Goal: Task Accomplishment & Management: Complete application form

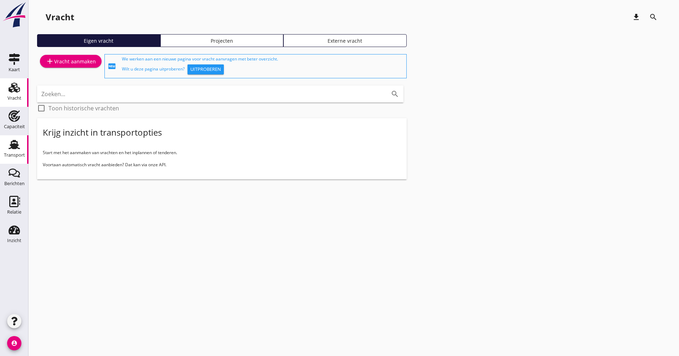
click at [11, 141] on icon "Transport" at bounding box center [14, 144] width 11 height 11
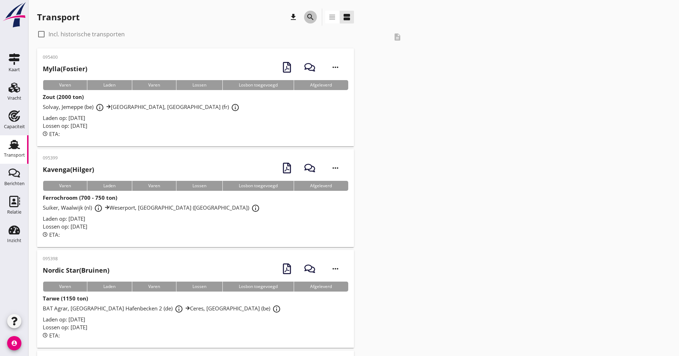
click at [312, 20] on icon "search" at bounding box center [310, 17] width 9 height 9
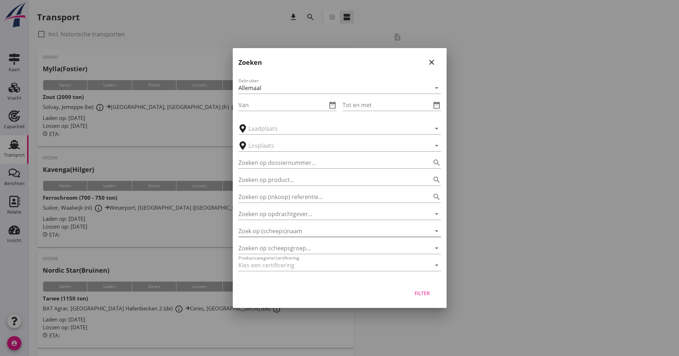
click at [288, 234] on input "Zoek op (scheeps)naam" at bounding box center [329, 231] width 182 height 11
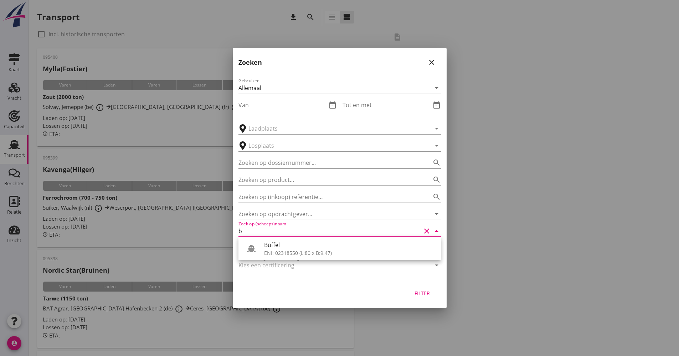
click at [289, 233] on input "b" at bounding box center [329, 231] width 182 height 11
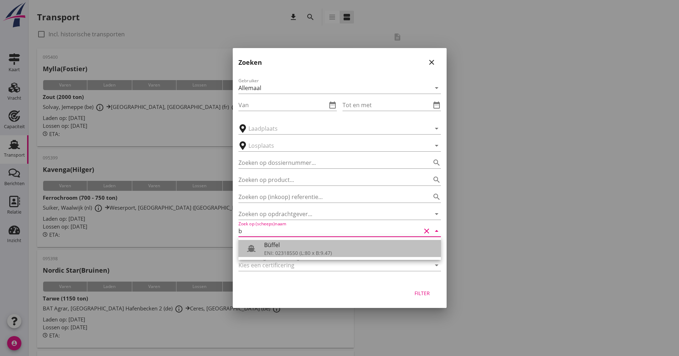
click at [290, 246] on div "Büffel" at bounding box center [349, 245] width 171 height 9
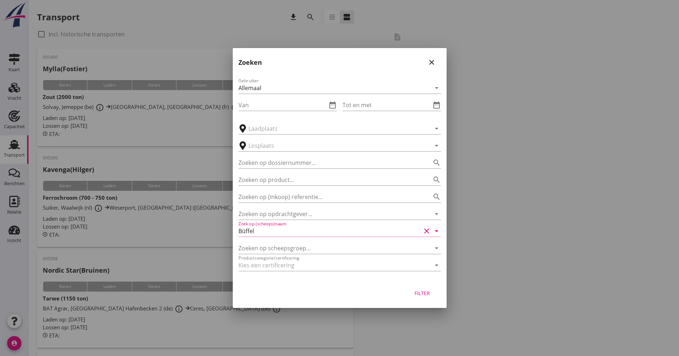
click at [434, 298] on button "Filter" at bounding box center [422, 293] width 31 height 13
type input "Büffel"
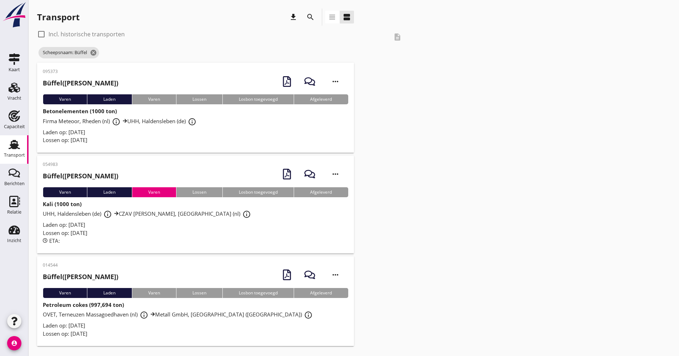
click at [188, 133] on div "Laden op: [DATE]" at bounding box center [195, 132] width 305 height 8
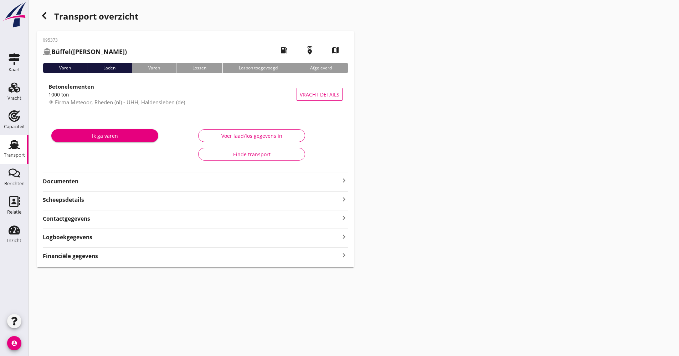
click at [102, 237] on div "Logboekgegevens keyboard_arrow_right" at bounding box center [195, 237] width 305 height 10
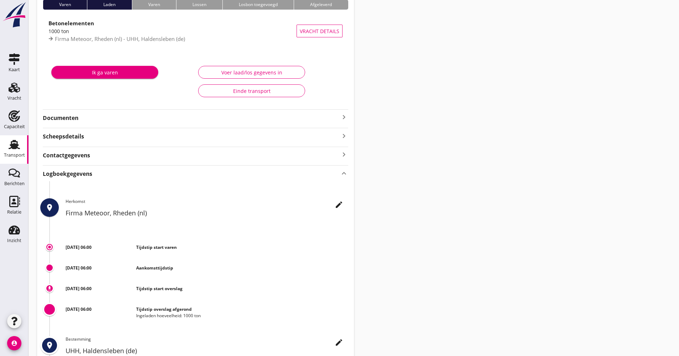
scroll to position [156, 0]
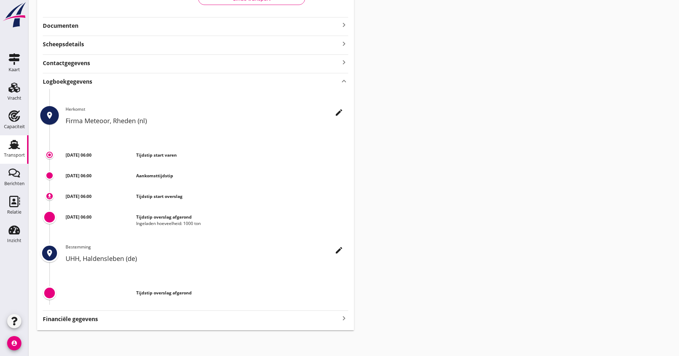
drag, startPoint x: 24, startPoint y: 153, endPoint x: 20, endPoint y: 154, distance: 4.2
click at [24, 153] on div "Transport" at bounding box center [14, 155] width 21 height 5
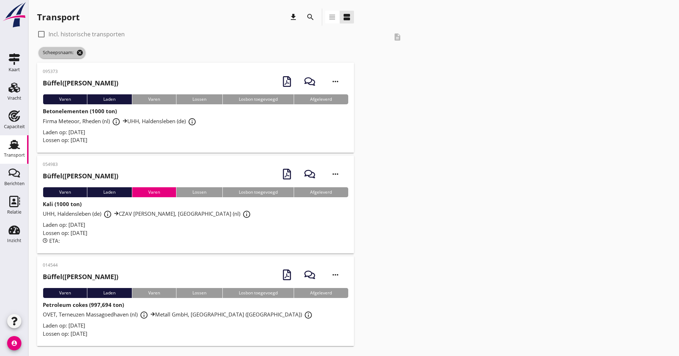
click at [79, 53] on icon "cancel" at bounding box center [79, 52] width 7 height 7
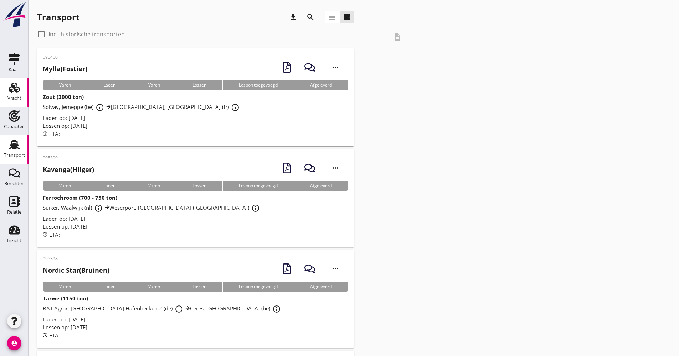
click at [15, 86] on icon "Vracht" at bounding box center [14, 87] width 11 height 11
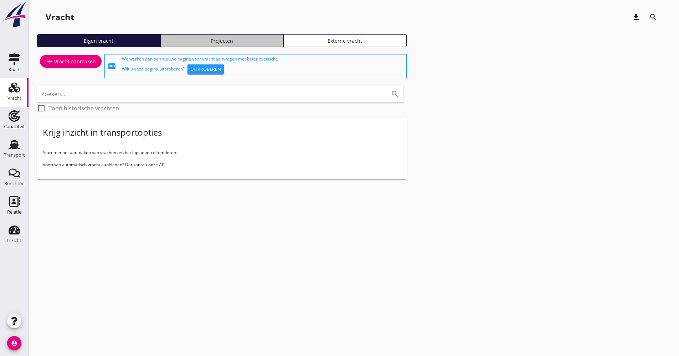
click at [190, 40] on div "Projecten" at bounding box center [222, 40] width 117 height 7
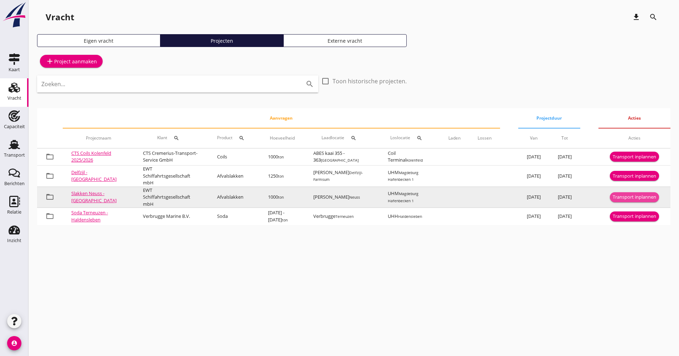
click at [619, 201] on div "Transport inplannen" at bounding box center [633, 197] width 43 height 7
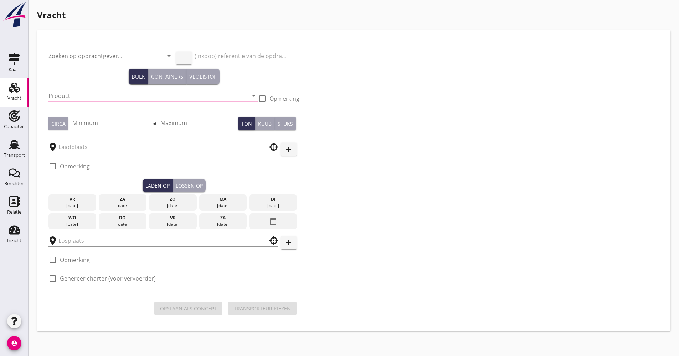
type input "EWT Schiffahrtsgesellschaft mbH"
type input "Afvalslakken (6152)"
type input "1000"
click at [15, 98] on div "Vracht" at bounding box center [14, 98] width 14 height 5
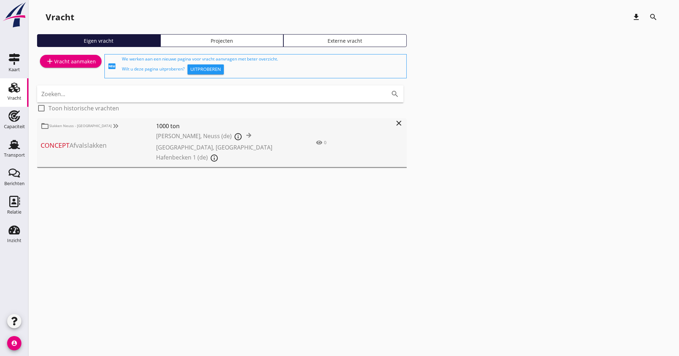
click at [200, 44] on div "Projecten" at bounding box center [222, 40] width 117 height 7
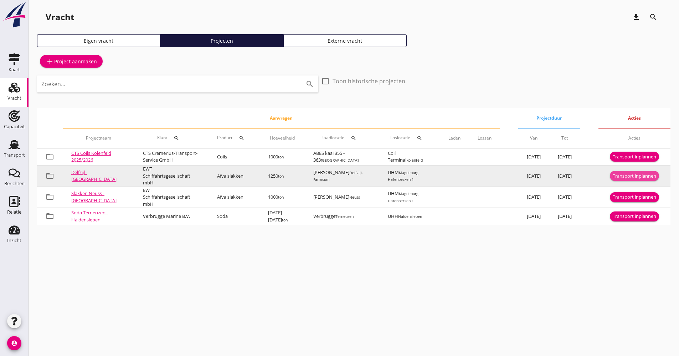
click at [613, 177] on div "Transport inplannen" at bounding box center [633, 176] width 43 height 7
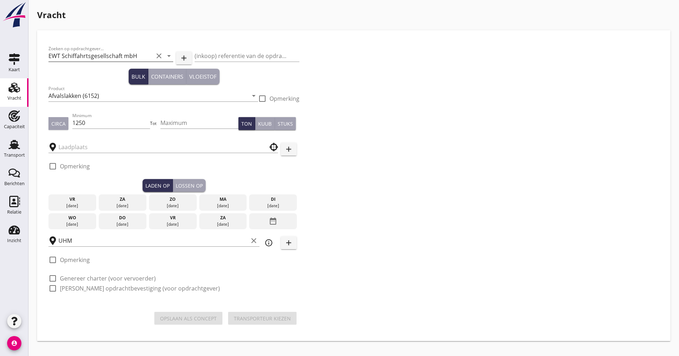
type input "[PERSON_NAME]"
checkbox input "true"
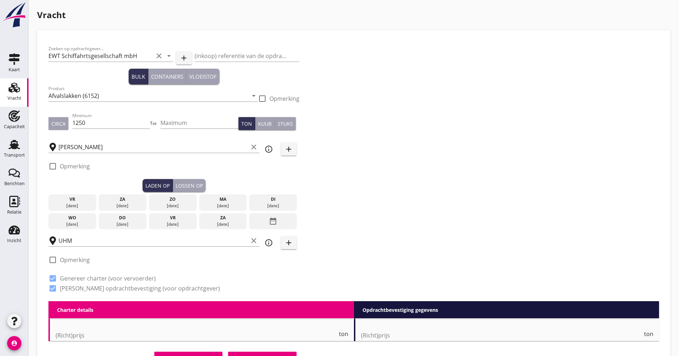
checkbox input "false"
radio input "false"
checkbox input "true"
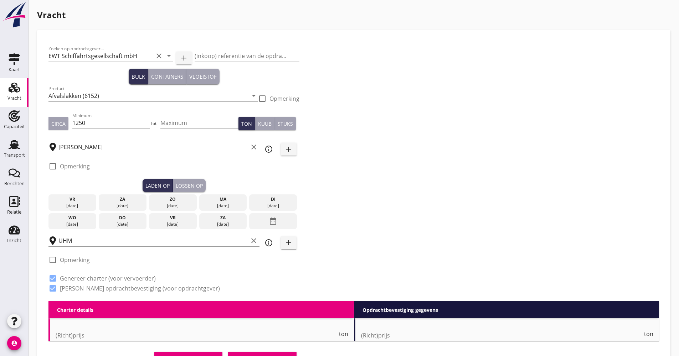
checkbox input "true"
type input "2"
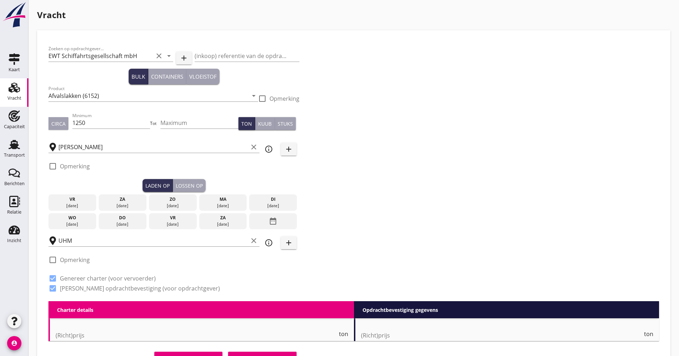
type input "21"
type input "12.25"
checkbox input "false"
radio input "false"
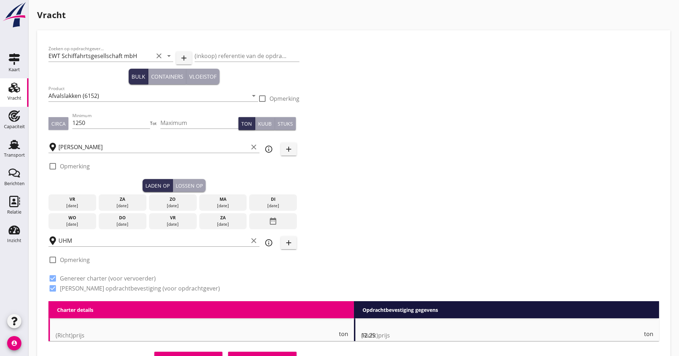
radio input "false"
checkbox input "true"
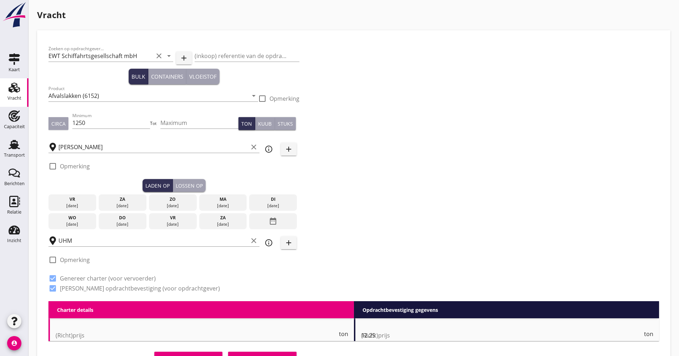
type input "2"
type input "1"
type input "21"
drag, startPoint x: 89, startPoint y: 121, endPoint x: 75, endPoint y: 123, distance: 14.7
click at [75, 123] on input "1250" at bounding box center [111, 122] width 78 height 11
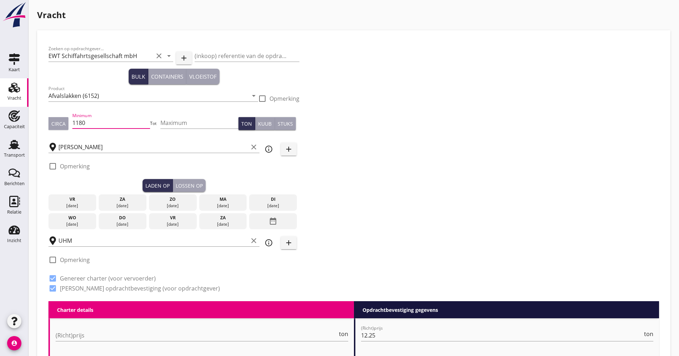
type input "1180"
drag, startPoint x: 182, startPoint y: 226, endPoint x: 164, endPoint y: 228, distance: 18.7
click at [182, 226] on div "[DATE]" at bounding box center [173, 224] width 44 height 6
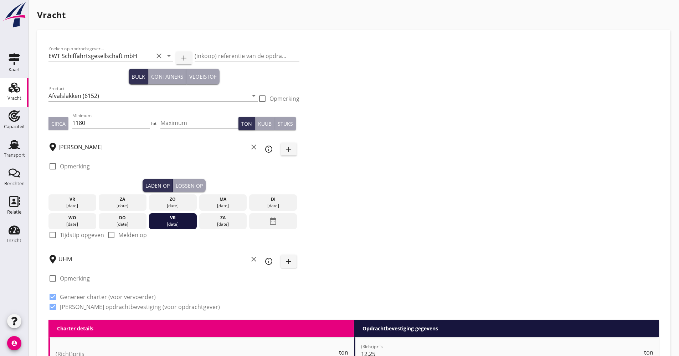
click at [69, 232] on label "Tijdstip opgeven" at bounding box center [82, 235] width 44 height 7
checkbox input "true"
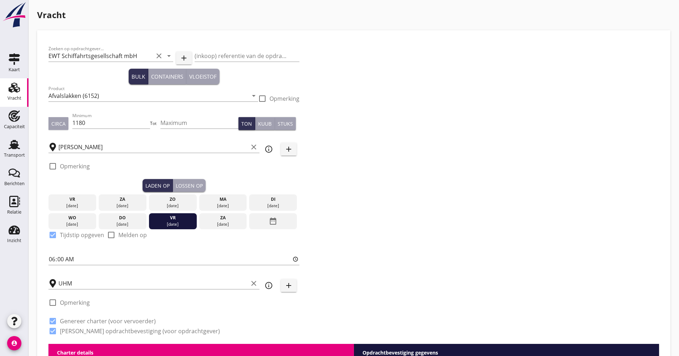
click at [186, 188] on div "Lossen op" at bounding box center [189, 185] width 27 height 7
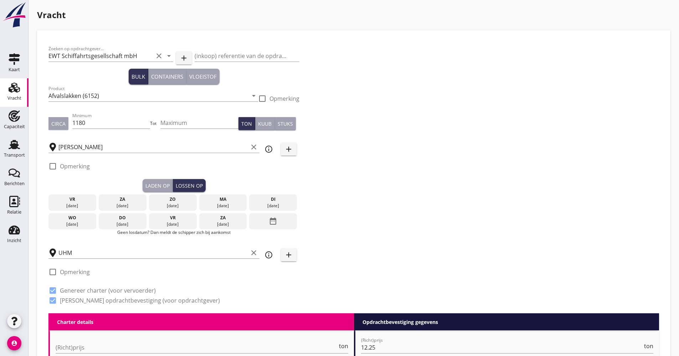
click at [266, 221] on div "date_range" at bounding box center [273, 221] width 48 height 16
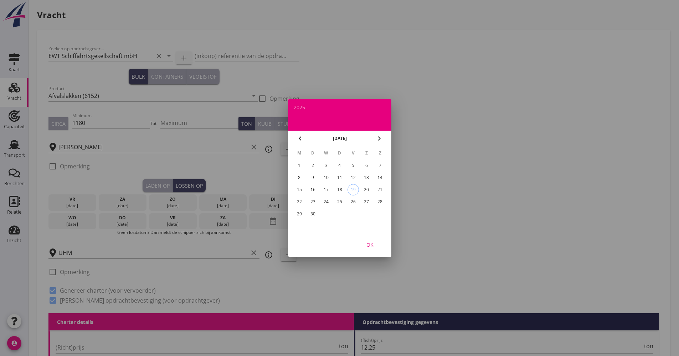
click at [379, 140] on icon "chevron_right" at bounding box center [379, 138] width 9 height 9
click at [335, 163] on div "2" at bounding box center [338, 165] width 11 height 11
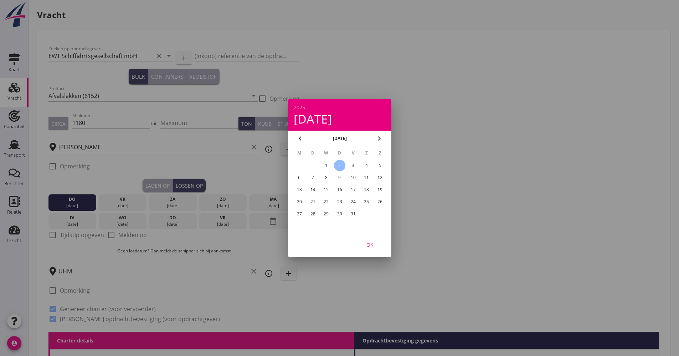
click at [362, 245] on div "OK" at bounding box center [370, 244] width 20 height 7
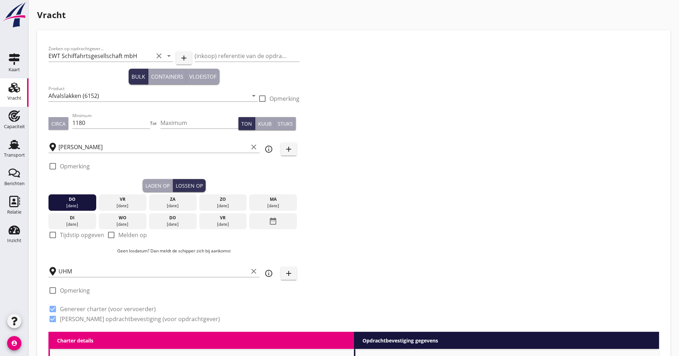
click at [64, 239] on label "Tijdstip opgeven" at bounding box center [82, 235] width 44 height 7
checkbox input "true"
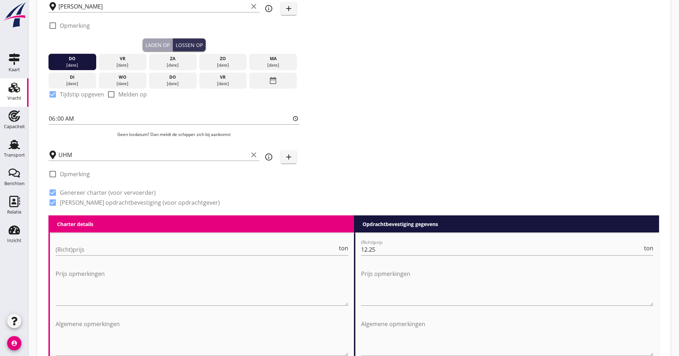
scroll to position [178, 0]
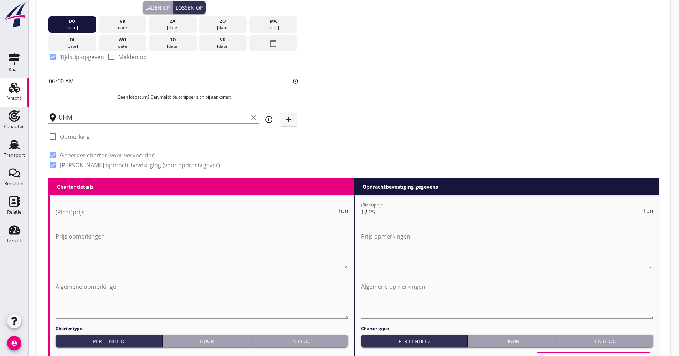
click at [91, 216] on input "(Richt)prijs" at bounding box center [197, 212] width 282 height 11
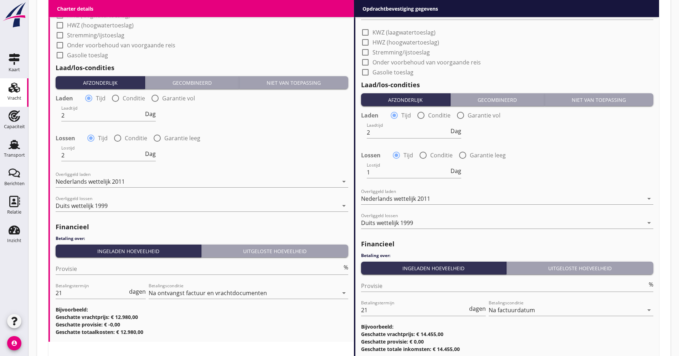
scroll to position [831, 0]
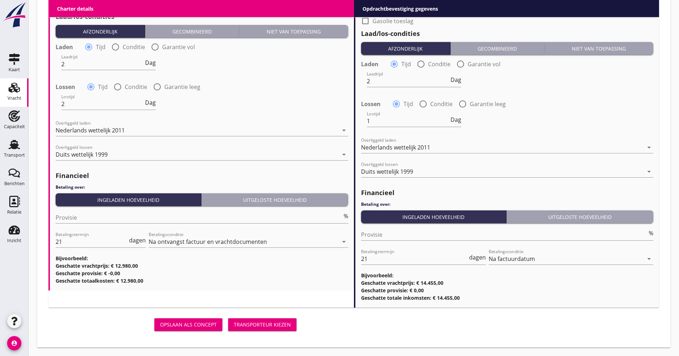
type input "11.00"
click at [267, 320] on button "Transporteur kiezen" at bounding box center [262, 325] width 68 height 13
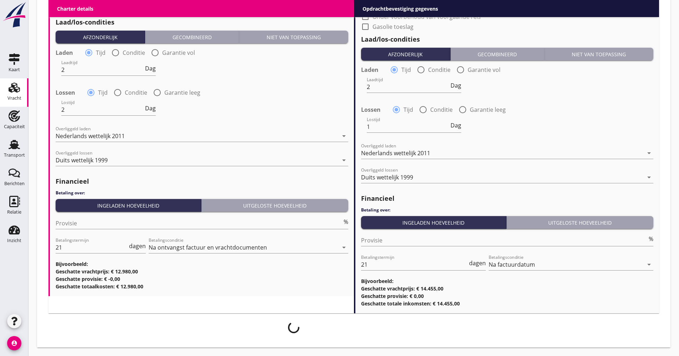
scroll to position [825, 0]
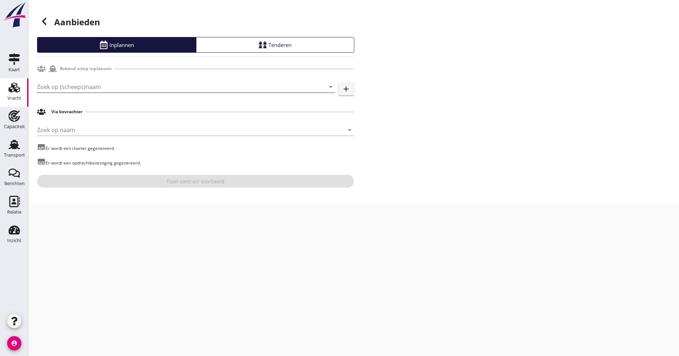
click at [90, 83] on input "Zoek op (scheeps)naam" at bounding box center [176, 86] width 278 height 11
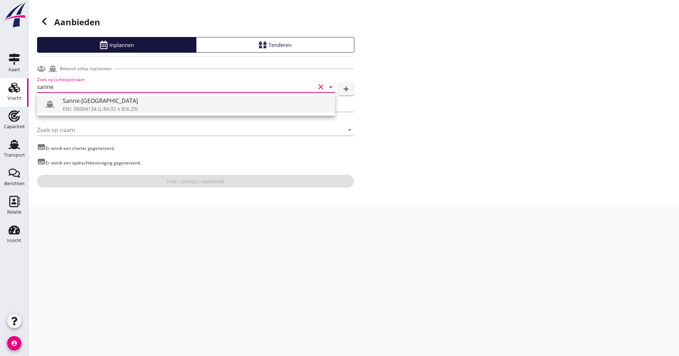
click at [83, 96] on div "Sanne-Anouk ENI: 06004134 (L:84.92 x B:8.20)" at bounding box center [186, 104] width 298 height 23
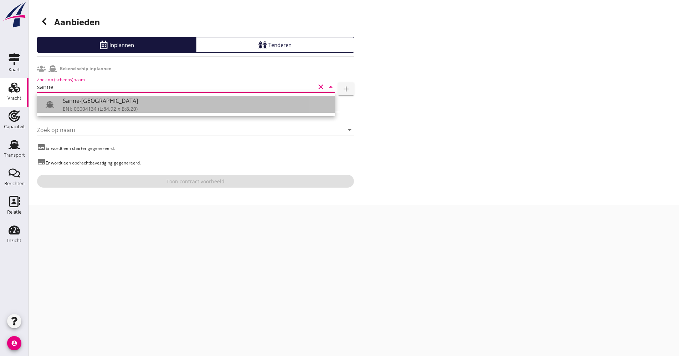
drag, startPoint x: 84, startPoint y: 103, endPoint x: 89, endPoint y: 108, distance: 7.8
click at [84, 103] on div "Sanne-[GEOGRAPHIC_DATA]" at bounding box center [196, 101] width 266 height 9
type input "Sanne-[GEOGRAPHIC_DATA]"
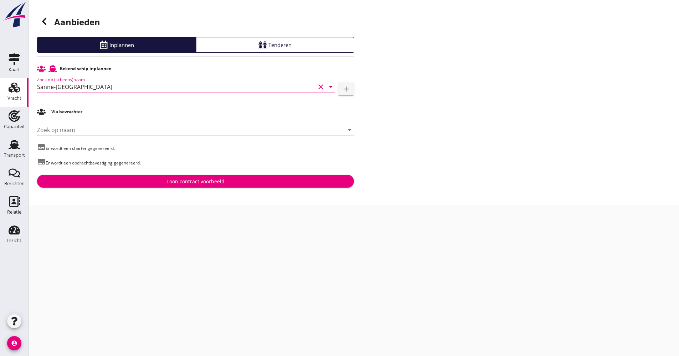
click at [93, 135] on input "Zoek op naam" at bounding box center [185, 129] width 297 height 11
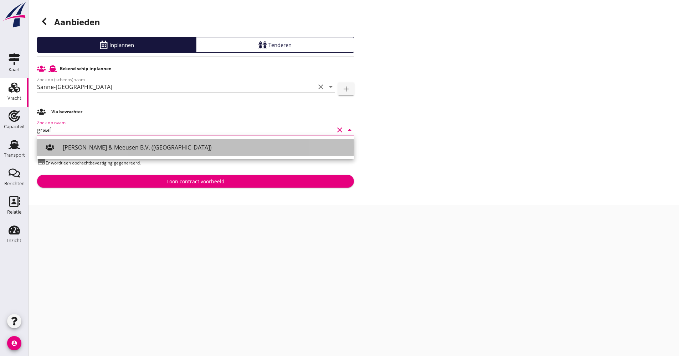
click at [90, 142] on div "[PERSON_NAME] & Meeusen B.V. ([GEOGRAPHIC_DATA])" at bounding box center [205, 147] width 285 height 17
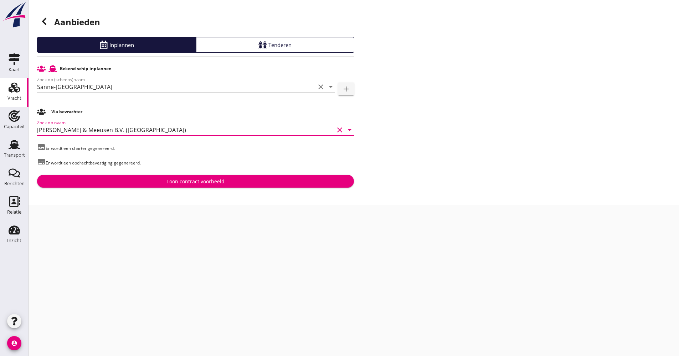
type input "[PERSON_NAME] & Meeusen B.V. ([GEOGRAPHIC_DATA])"
click at [141, 180] on div "Toon contract voorbeeld" at bounding box center [195, 181] width 305 height 7
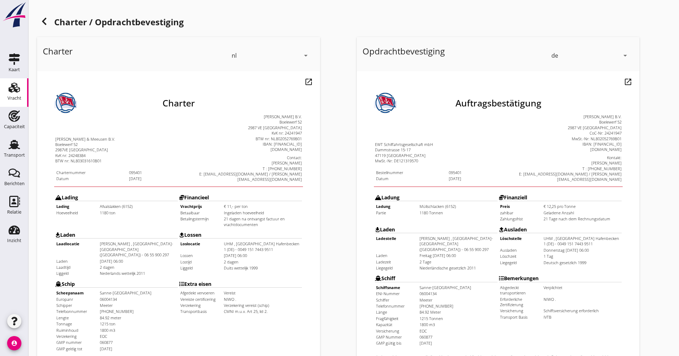
scroll to position [171, 0]
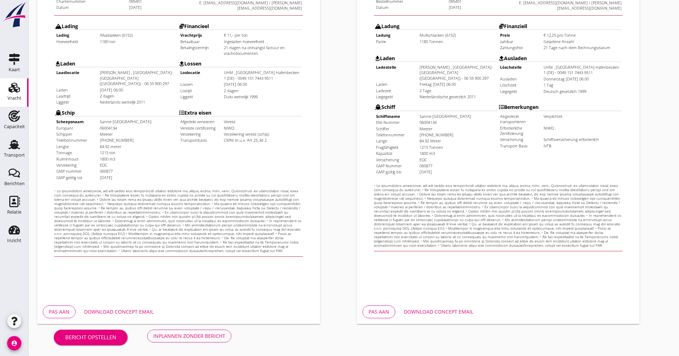
click at [145, 315] on div "Download concept email" at bounding box center [118, 311] width 69 height 7
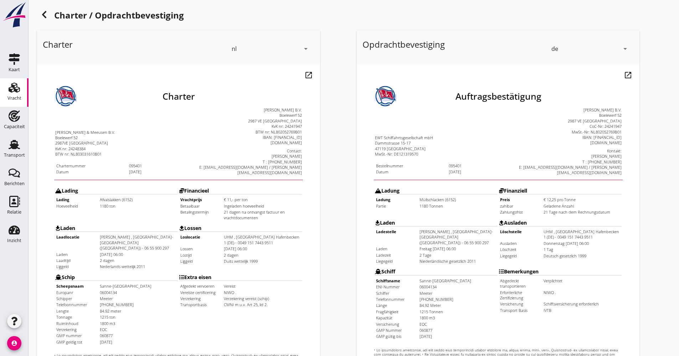
scroll to position [0, 0]
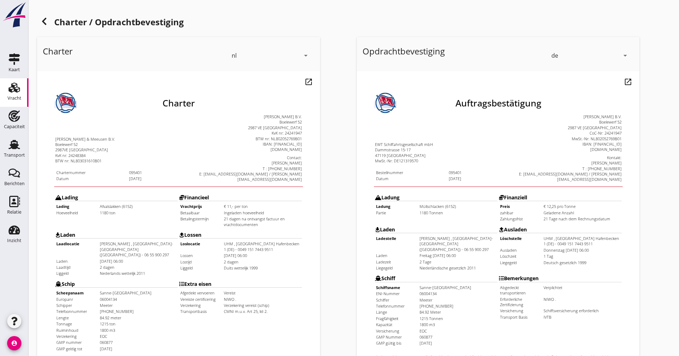
click at [49, 13] on header "Charter / Opdrachtbevestiging" at bounding box center [353, 23] width 633 height 29
click at [47, 16] on div at bounding box center [44, 21] width 14 height 14
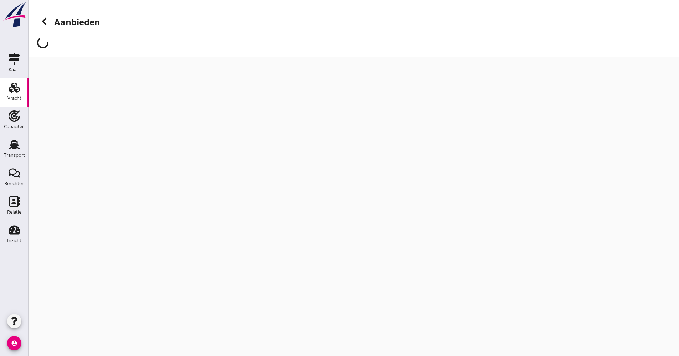
click at [47, 19] on icon at bounding box center [44, 21] width 9 height 9
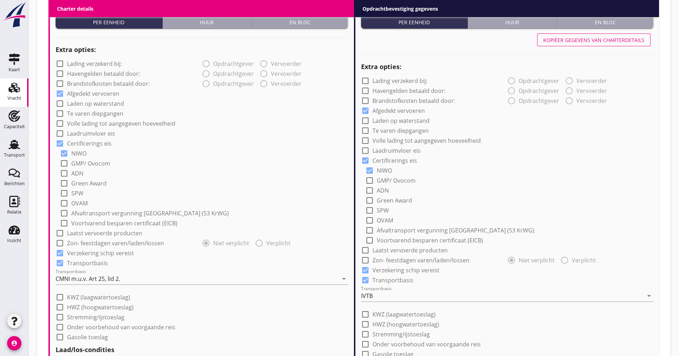
scroll to position [428, 0]
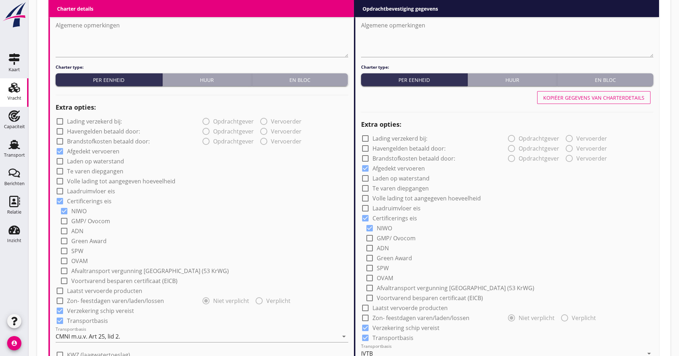
click at [145, 178] on label "Volle lading tot aangegeven hoeveelheid" at bounding box center [121, 181] width 108 height 7
checkbox input "true"
click at [392, 201] on label "Volle lading tot aangegeven hoeveelheid" at bounding box center [426, 198] width 108 height 7
checkbox input "true"
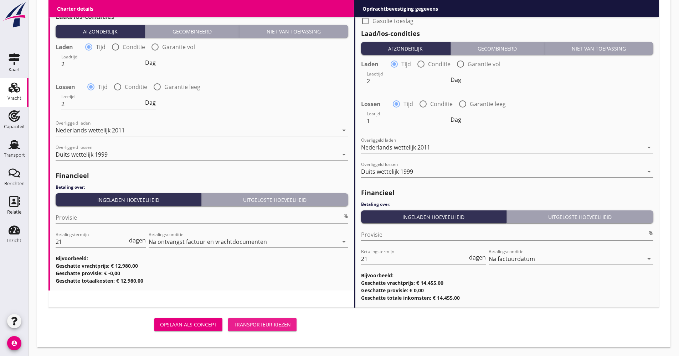
click at [248, 323] on div "Transporteur kiezen" at bounding box center [262, 324] width 57 height 7
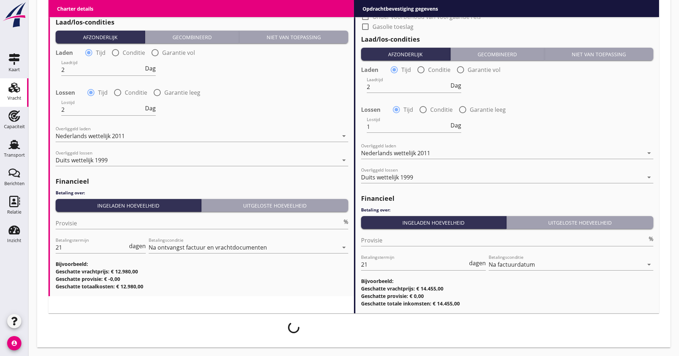
scroll to position [813, 0]
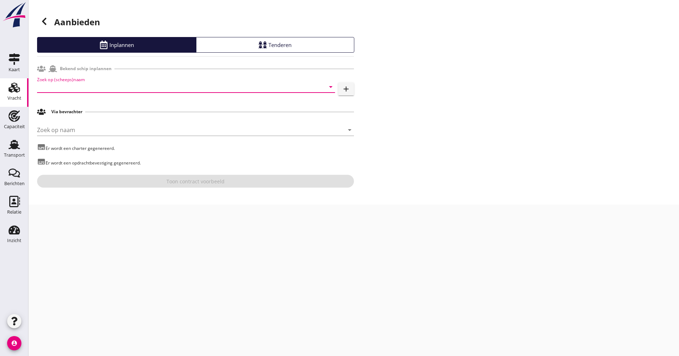
click at [78, 90] on input "Zoek op (scheeps)naam" at bounding box center [176, 86] width 278 height 11
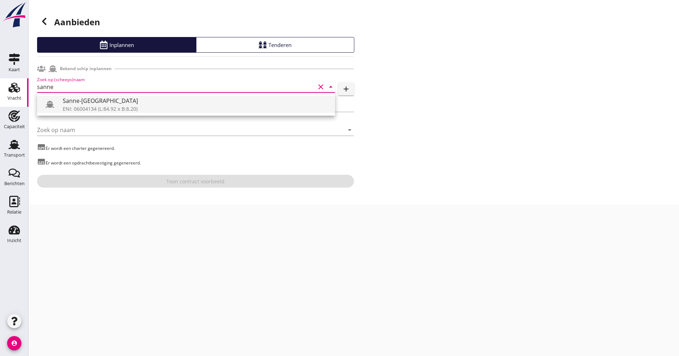
click at [76, 100] on div "Sanne-[GEOGRAPHIC_DATA]" at bounding box center [196, 101] width 266 height 9
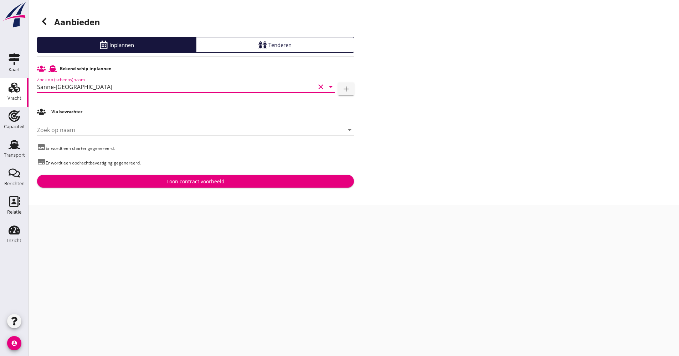
type input "Sanne-[GEOGRAPHIC_DATA]"
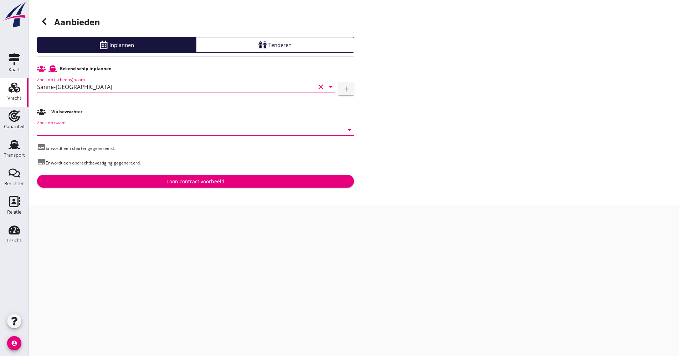
click at [80, 128] on input "Zoek op naam" at bounding box center [185, 129] width 297 height 11
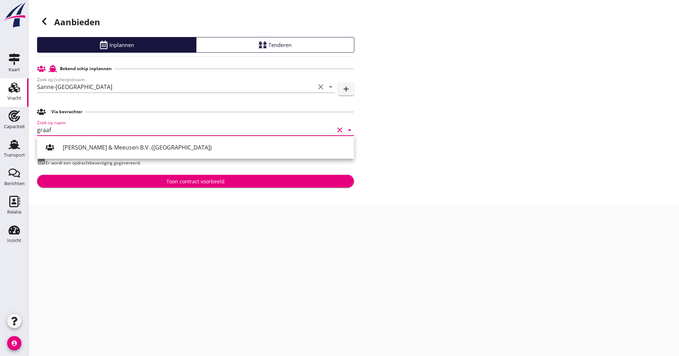
click at [95, 143] on div "[PERSON_NAME] & Meeusen B.V. ([GEOGRAPHIC_DATA])" at bounding box center [205, 147] width 285 height 17
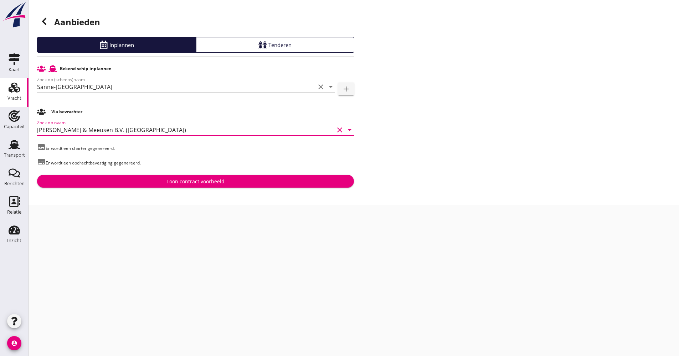
type input "[PERSON_NAME] & Meeusen B.V. ([GEOGRAPHIC_DATA])"
click at [138, 178] on div "Toon contract voorbeeld" at bounding box center [195, 181] width 305 height 7
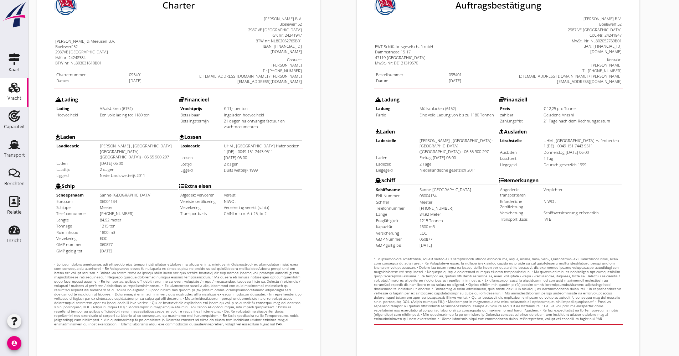
scroll to position [171, 0]
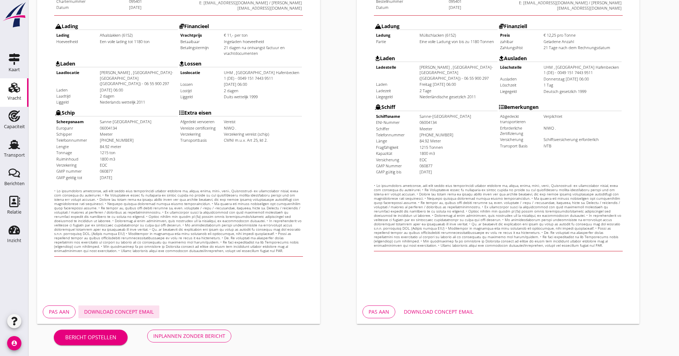
click at [141, 310] on div "Download concept email" at bounding box center [118, 311] width 69 height 7
click at [200, 335] on div "Inplannen zonder bericht" at bounding box center [189, 335] width 72 height 7
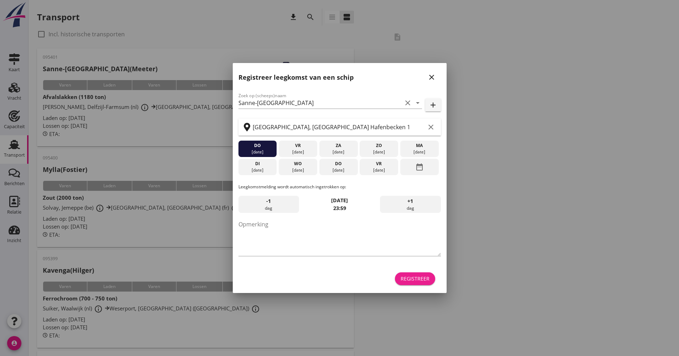
click at [424, 283] on button "Registreer" at bounding box center [415, 279] width 40 height 13
click at [406, 281] on div "Registreer" at bounding box center [414, 278] width 29 height 7
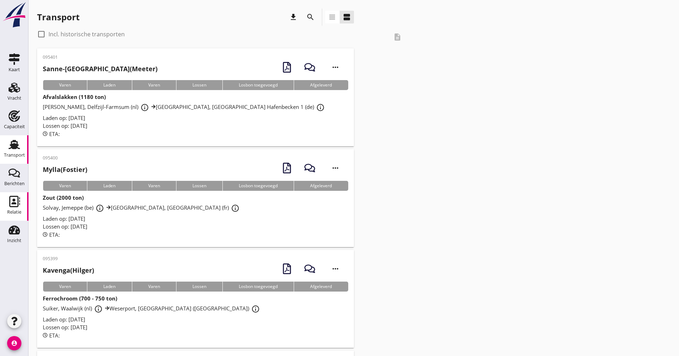
click at [22, 196] on div "Relatie" at bounding box center [14, 201] width 17 height 11
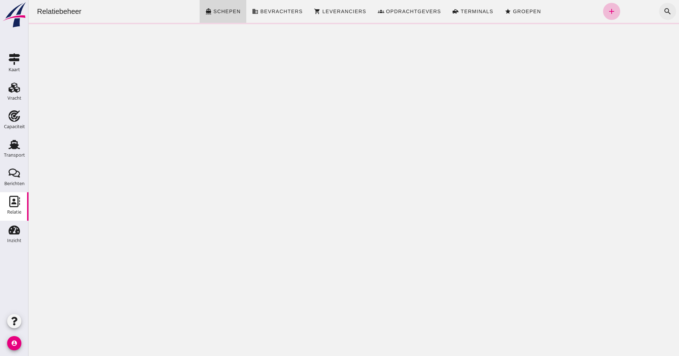
click at [663, 12] on icon "search" at bounding box center [667, 11] width 9 height 9
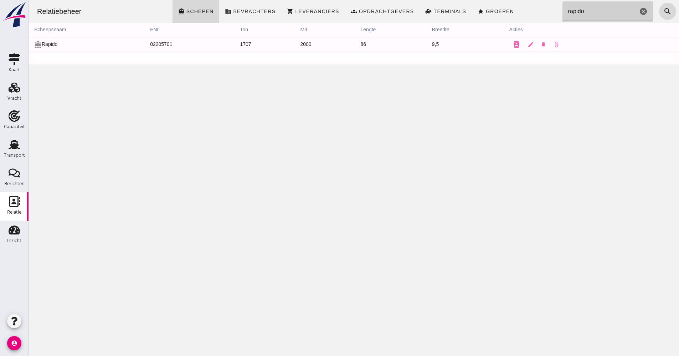
type input "rapido"
click at [14, 145] on use at bounding box center [14, 144] width 11 height 9
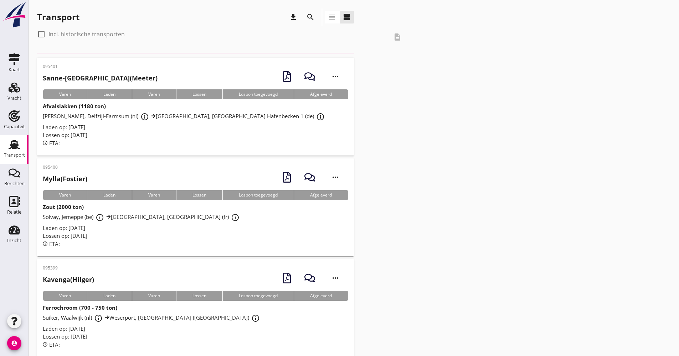
click at [315, 11] on div "search" at bounding box center [310, 17] width 17 height 17
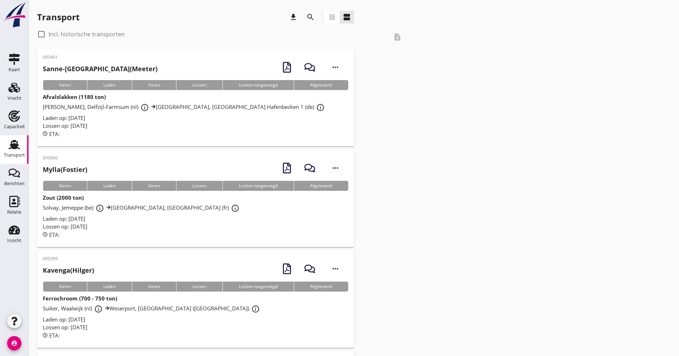
click at [314, 14] on icon "search" at bounding box center [310, 17] width 9 height 9
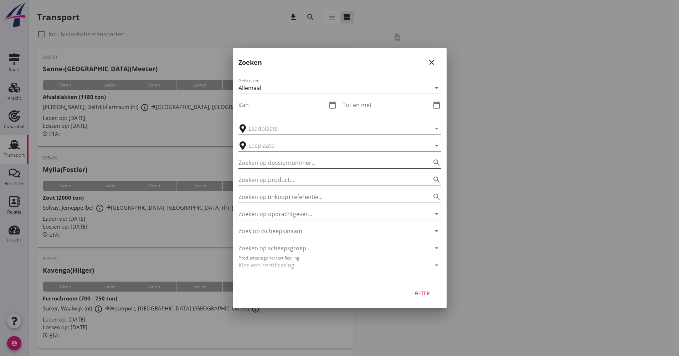
click at [286, 163] on input "Zoeken op dossiernummer..." at bounding box center [329, 162] width 182 height 11
click at [282, 230] on input "Zoek op (scheeps)naam" at bounding box center [329, 231] width 182 height 11
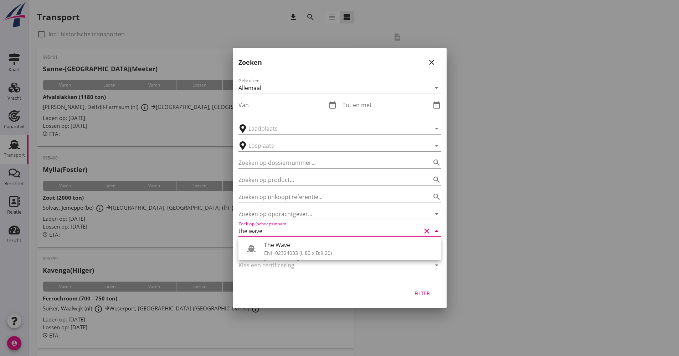
click at [289, 249] on div "The Wave" at bounding box center [349, 245] width 171 height 9
click at [422, 292] on div "Filter" at bounding box center [422, 293] width 20 height 7
type input "The Wave"
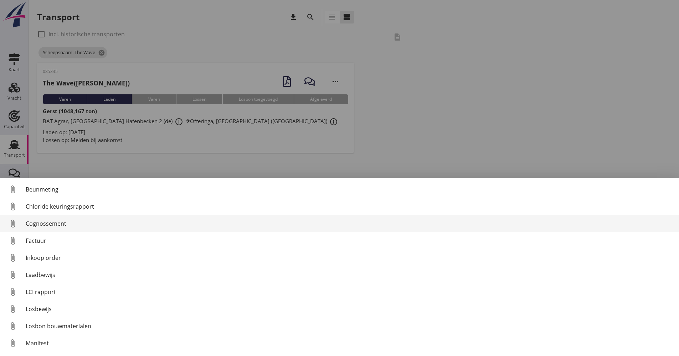
click at [65, 223] on div "Cognossement" at bounding box center [349, 223] width 647 height 9
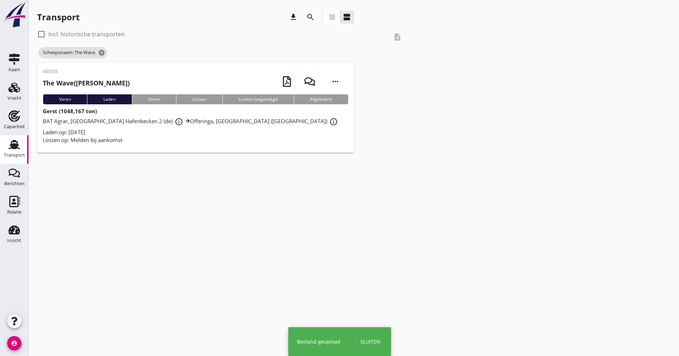
click at [151, 140] on div "Lossen op: Melden bij aankomst" at bounding box center [195, 140] width 305 height 8
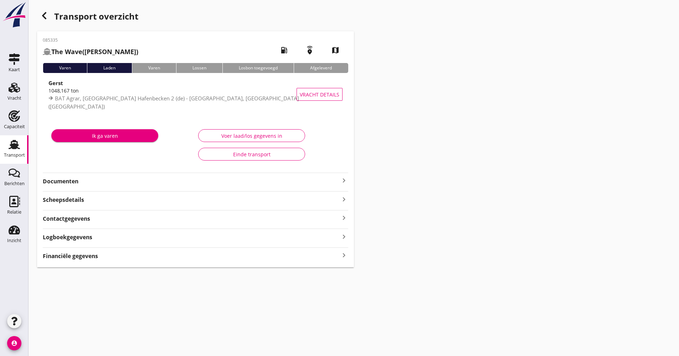
click at [121, 189] on div "085335 The Wave (van Velzen) local_gas_station emergency_share map Varen Laden …" at bounding box center [195, 149] width 317 height 236
click at [127, 182] on strong "Documenten" at bounding box center [191, 181] width 297 height 8
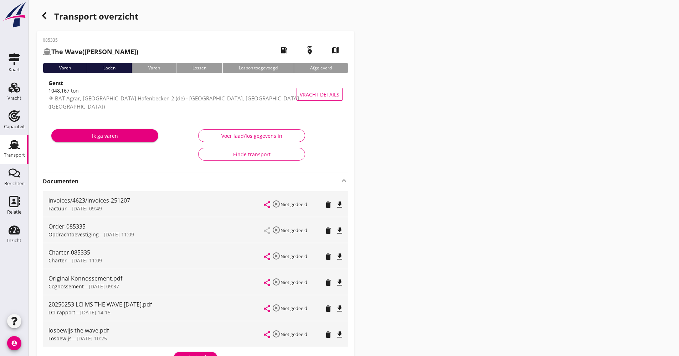
click at [127, 183] on strong "Documenten" at bounding box center [191, 181] width 297 height 8
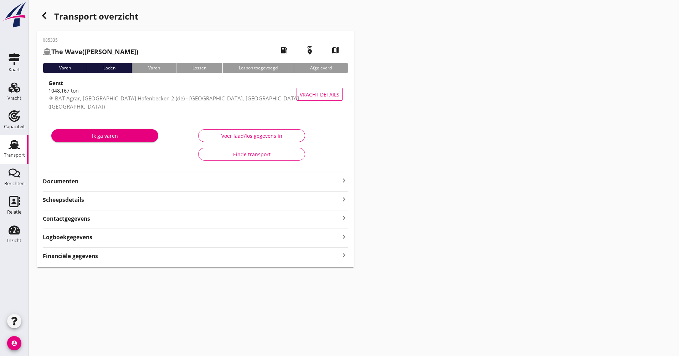
click at [11, 143] on use at bounding box center [14, 144] width 11 height 9
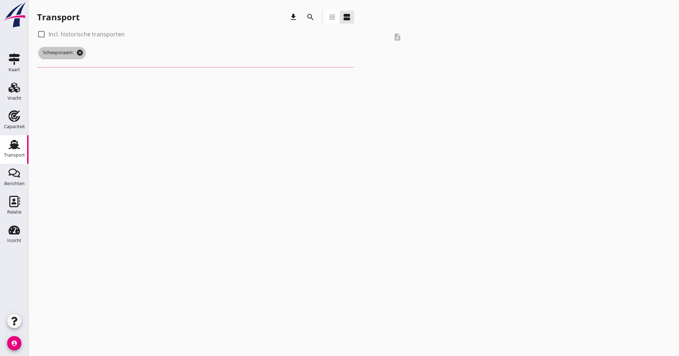
click at [82, 51] on icon "cancel" at bounding box center [79, 52] width 7 height 7
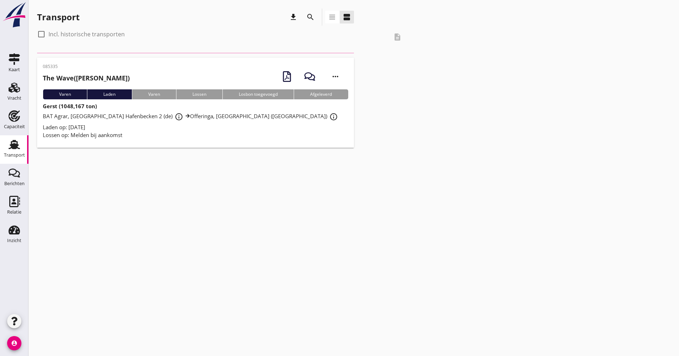
click at [313, 15] on icon "search" at bounding box center [310, 17] width 9 height 9
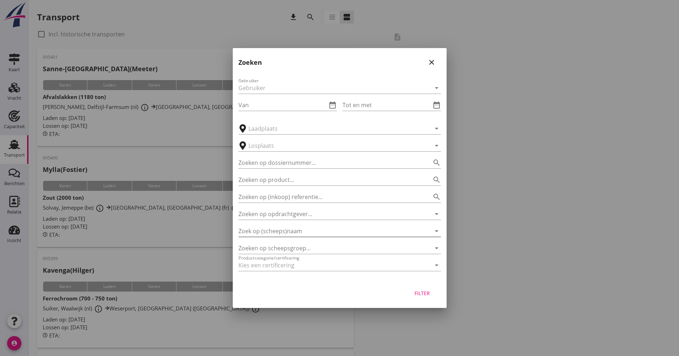
click at [281, 229] on input "Zoek op (scheeps)naam" at bounding box center [329, 231] width 182 height 11
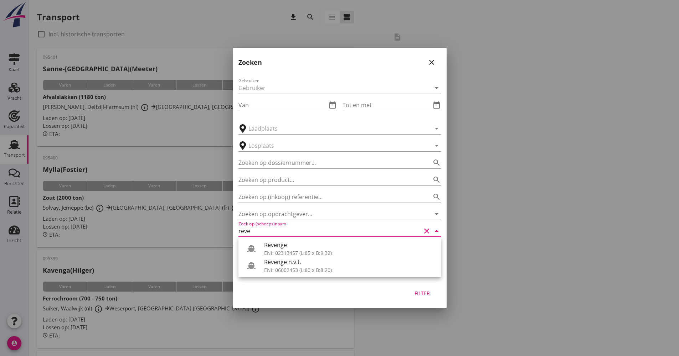
click at [276, 248] on div "Revenge" at bounding box center [349, 245] width 171 height 9
click at [409, 285] on div "Filter" at bounding box center [340, 294] width 214 height 27
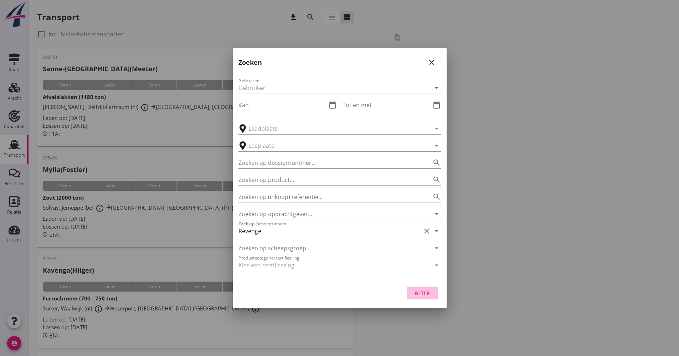
click at [418, 293] on div "Filter" at bounding box center [422, 293] width 20 height 7
type input "Revenge"
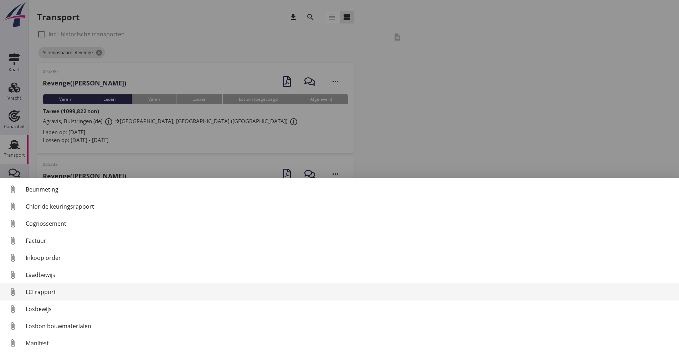
drag, startPoint x: 53, startPoint y: 292, endPoint x: 47, endPoint y: 293, distance: 5.7
click at [53, 293] on div "LCI rapport" at bounding box center [349, 292] width 647 height 9
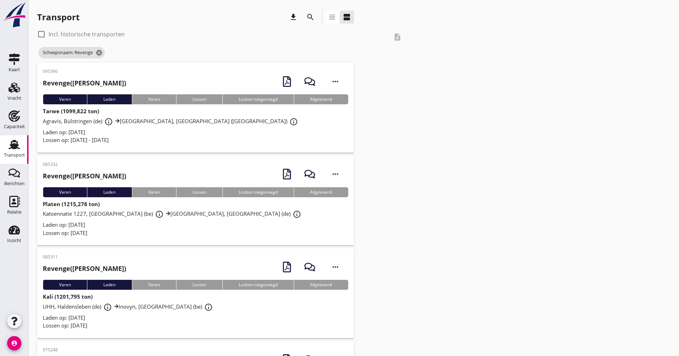
drag, startPoint x: 225, startPoint y: 126, endPoint x: 229, endPoint y: 126, distance: 4.3
click at [226, 126] on div "Agravis, Bülstringen (de) info_outline [GEOGRAPHIC_DATA], [GEOGRAPHIC_DATA] (nl…" at bounding box center [195, 121] width 305 height 13
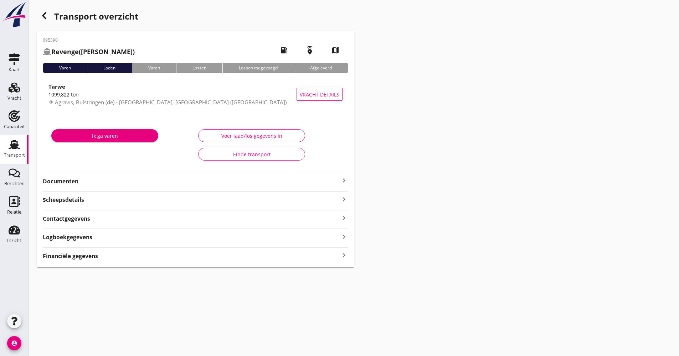
click at [150, 181] on strong "Documenten" at bounding box center [191, 181] width 297 height 8
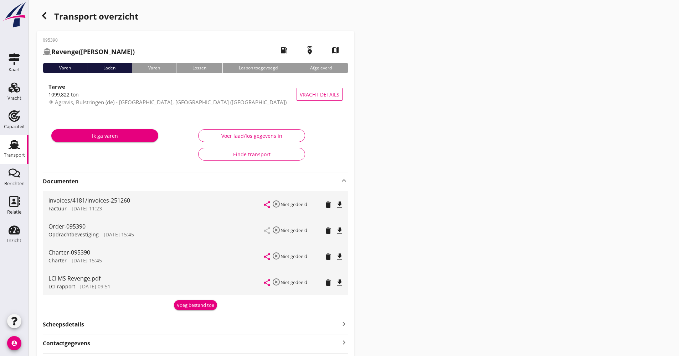
click at [149, 181] on strong "Documenten" at bounding box center [191, 181] width 297 height 8
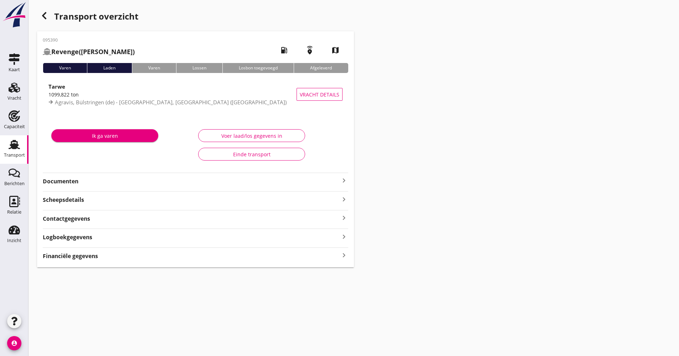
click at [52, 15] on div "Transport overzicht" at bounding box center [195, 17] width 317 height 17
click at [43, 14] on icon "button" at bounding box center [44, 15] width 9 height 9
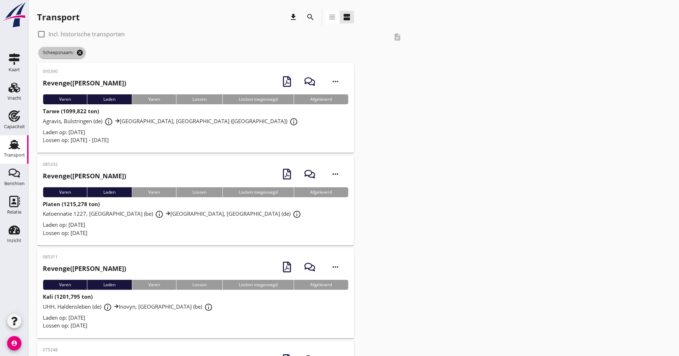
click at [78, 51] on icon "cancel" at bounding box center [79, 52] width 7 height 7
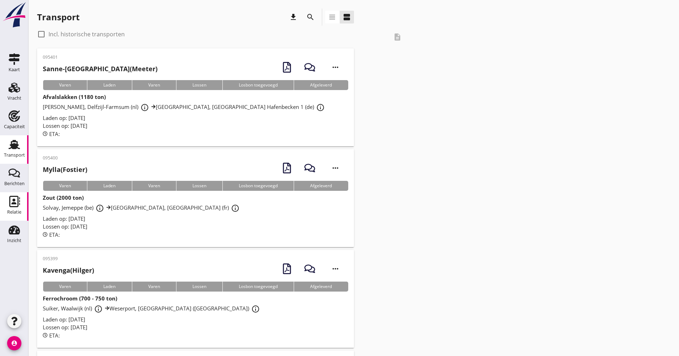
click at [14, 201] on use at bounding box center [14, 201] width 11 height 11
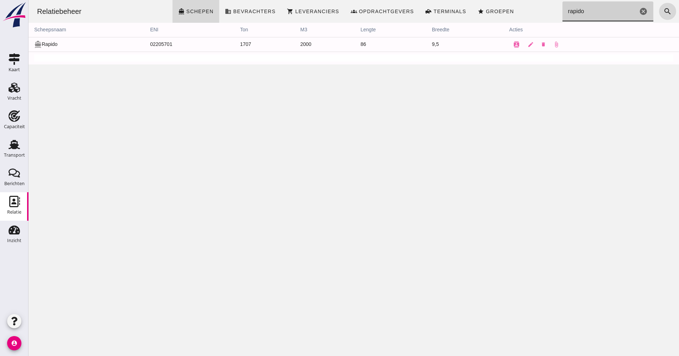
drag, startPoint x: 583, startPoint y: 11, endPoint x: 550, endPoint y: 12, distance: 33.2
click at [550, 12] on div "Relatiebeheer directions_boat Schepen business Bevrachters shopping_cart Levera…" at bounding box center [353, 11] width 645 height 23
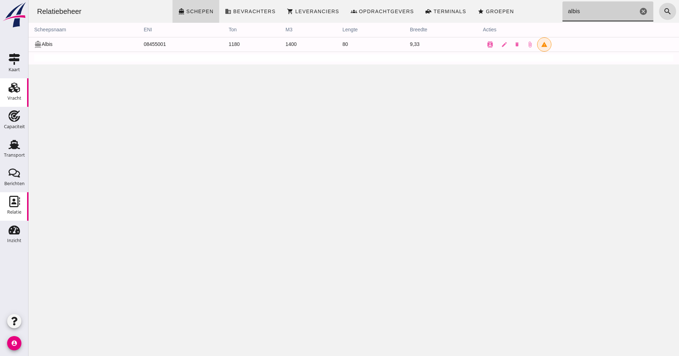
type input "albis"
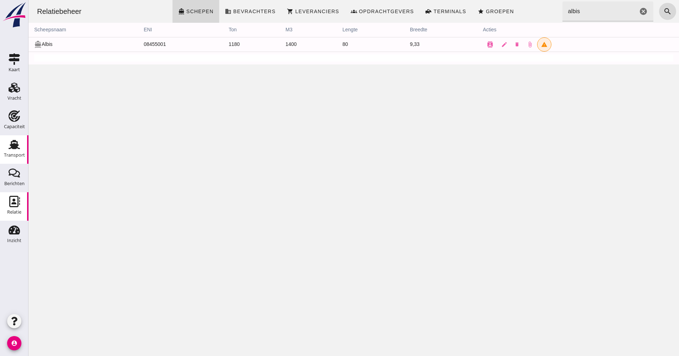
click at [26, 152] on link "Transport Transport" at bounding box center [14, 149] width 29 height 29
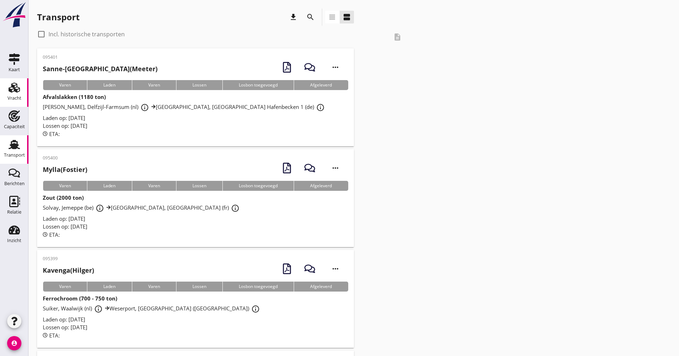
click at [21, 85] on div "Vracht" at bounding box center [14, 87] width 17 height 11
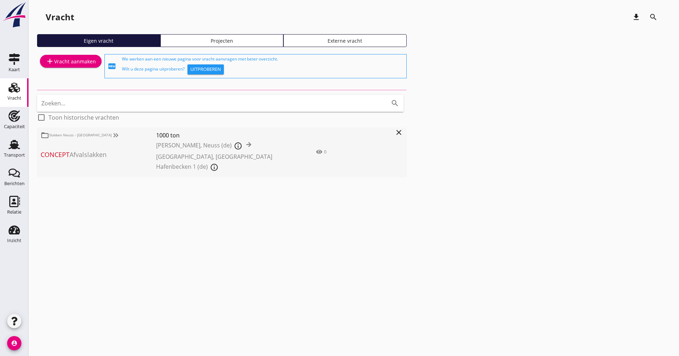
click at [239, 47] on link "Projecten" at bounding box center [221, 40] width 123 height 13
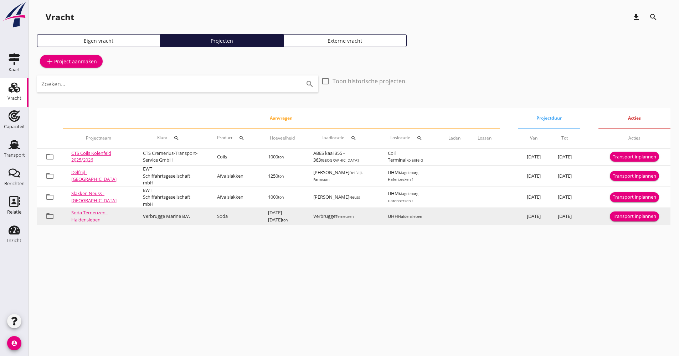
click at [626, 222] on button "Transport inplannen" at bounding box center [634, 217] width 49 height 10
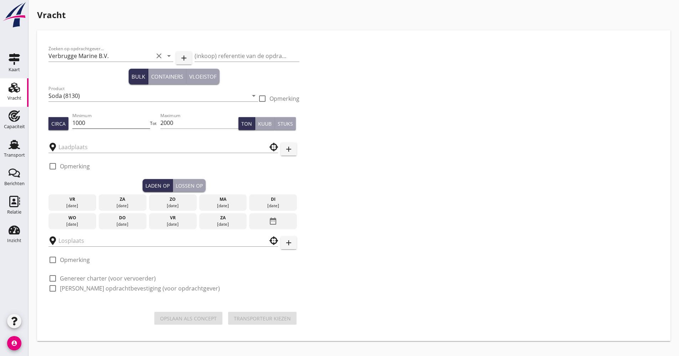
type input "Verbrugge"
type input "UHH"
checkbox input "true"
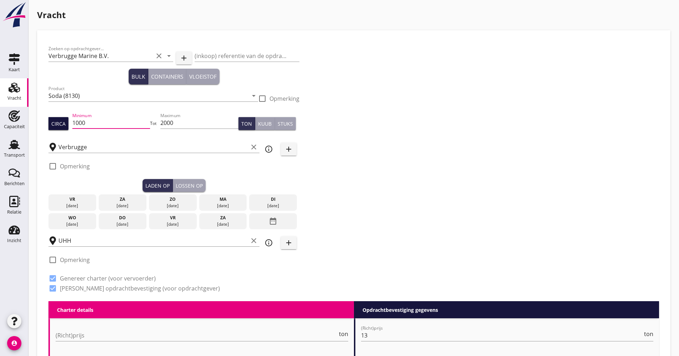
drag, startPoint x: 104, startPoint y: 120, endPoint x: 48, endPoint y: 124, distance: 55.7
click at [49, 123] on div "Circa Minimum 1000 Tot Maximum 2000 Ton Kuub Stuks" at bounding box center [173, 124] width 251 height 24
type input "1100"
type input "1120"
click at [90, 221] on div "[DATE]" at bounding box center [72, 224] width 44 height 6
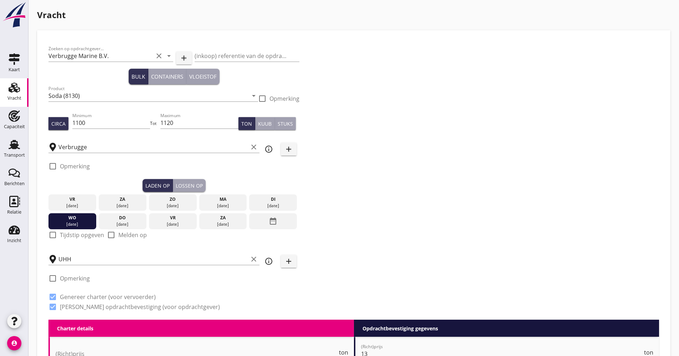
click at [72, 240] on div "check_box_outline_blank Tijdstip opgeven" at bounding box center [76, 239] width 56 height 17
click at [75, 239] on div "check_box_outline_blank Tijdstip opgeven" at bounding box center [76, 235] width 56 height 9
click at [75, 239] on label "Tijdstip opgeven" at bounding box center [82, 235] width 44 height 7
checkbox input "true"
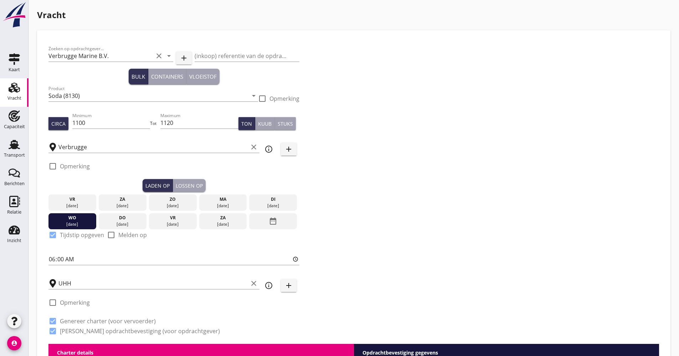
click at [194, 187] on div "Lossen op" at bounding box center [189, 185] width 27 height 7
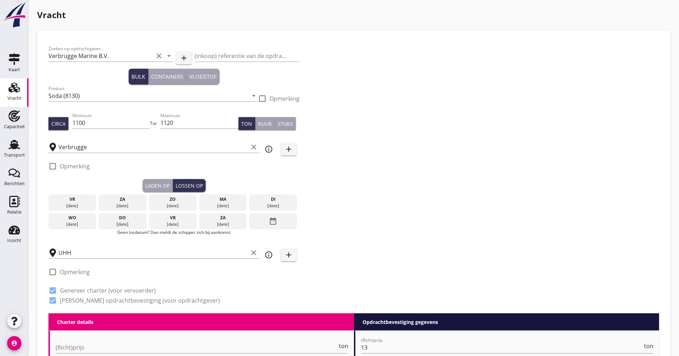
click at [280, 225] on div "date_range" at bounding box center [273, 221] width 48 height 16
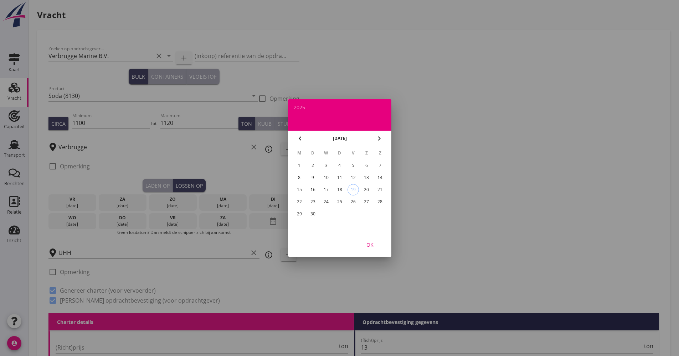
click at [381, 140] on icon "chevron_right" at bounding box center [379, 138] width 9 height 9
click at [324, 164] on div "1" at bounding box center [325, 165] width 11 height 11
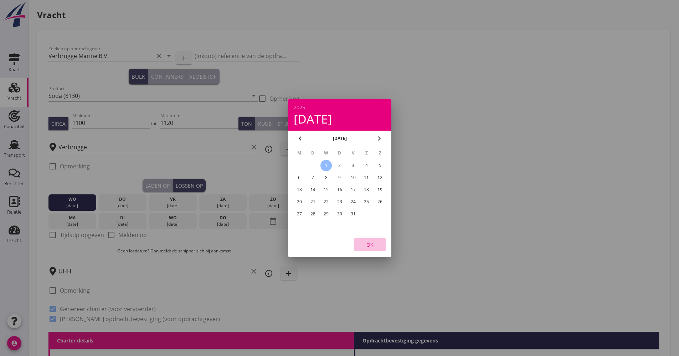
click at [366, 242] on div "OK" at bounding box center [370, 244] width 20 height 7
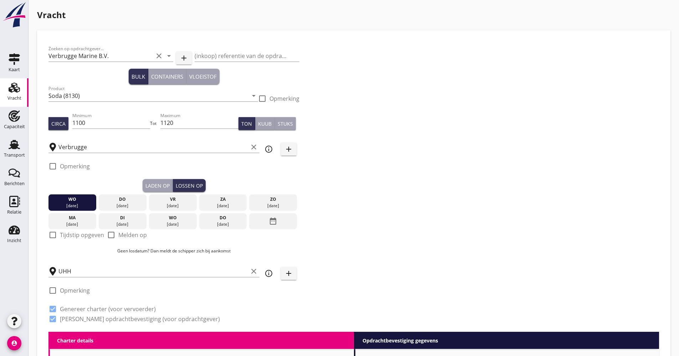
click at [71, 232] on label "Tijdstip opgeven" at bounding box center [82, 235] width 44 height 7
checkbox input "true"
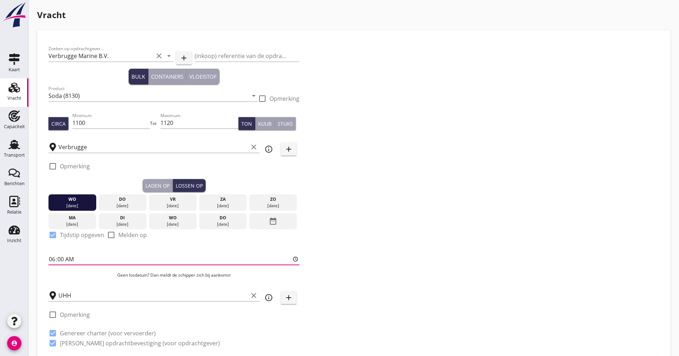
click at [50, 258] on input "06:00" at bounding box center [173, 259] width 251 height 11
type input "14:00"
drag, startPoint x: 469, startPoint y: 209, endPoint x: 417, endPoint y: 146, distance: 81.5
click at [471, 204] on div "Zoeken op opdrachtgever... Verbrugge Marine B.V. clear arrow_drop_down add (ink…" at bounding box center [354, 199] width 616 height 315
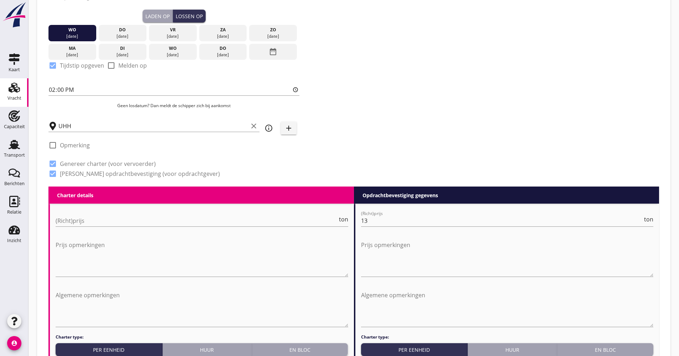
scroll to position [178, 0]
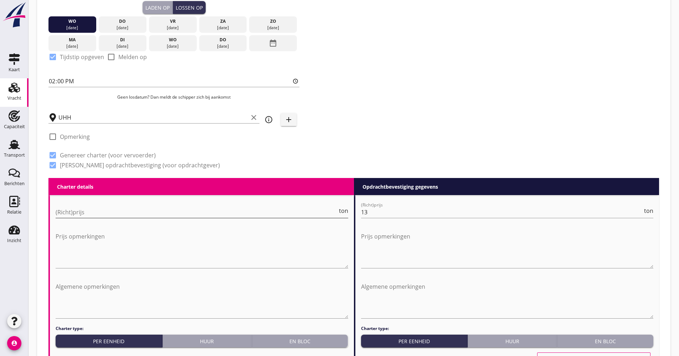
click at [74, 214] on input "(Richt)prijs" at bounding box center [197, 212] width 282 height 11
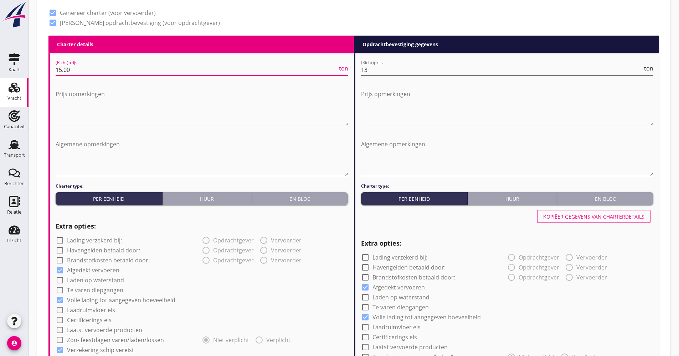
type input "15.00"
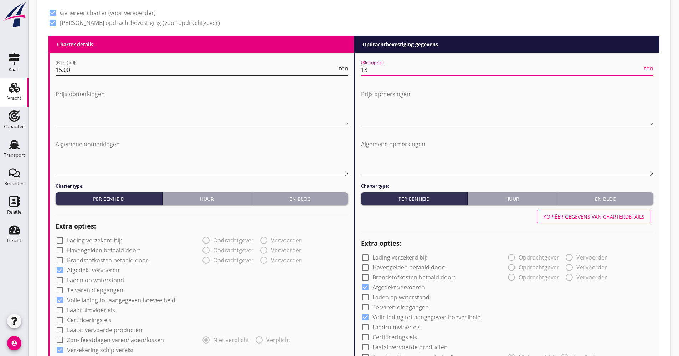
drag, startPoint x: 392, startPoint y: 71, endPoint x: 334, endPoint y: 75, distance: 58.2
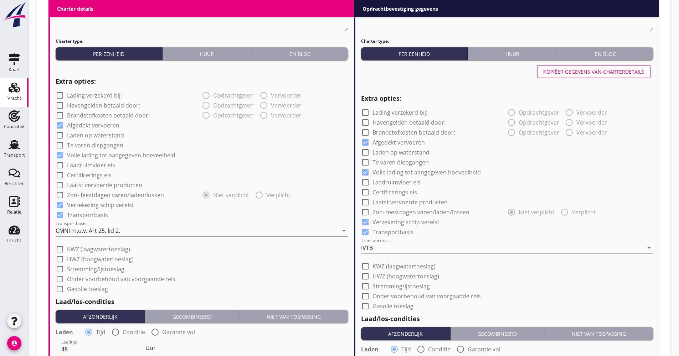
scroll to position [534, 0]
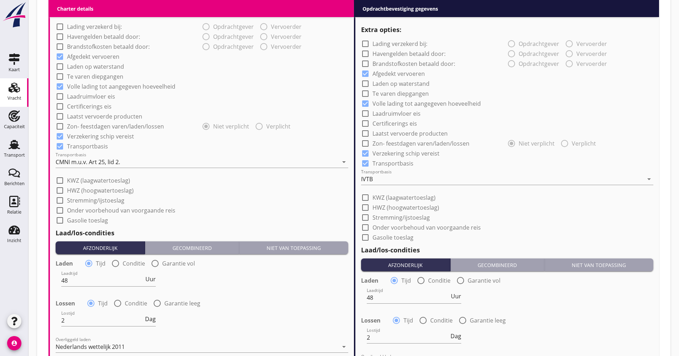
type input "15.75"
click at [97, 119] on label "Laatst vervoerde producten" at bounding box center [104, 116] width 75 height 7
checkbox input "true"
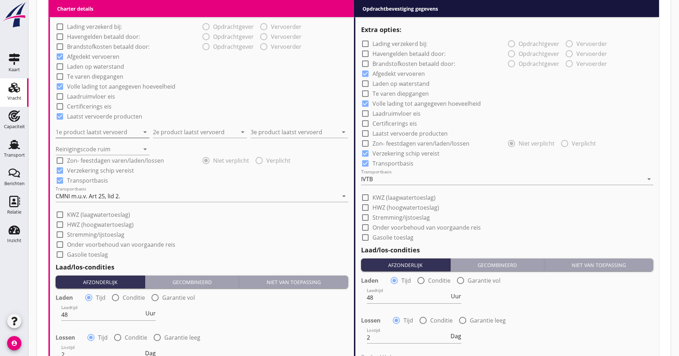
click at [95, 126] on input "1e product laatst vervoerd" at bounding box center [98, 131] width 84 height 11
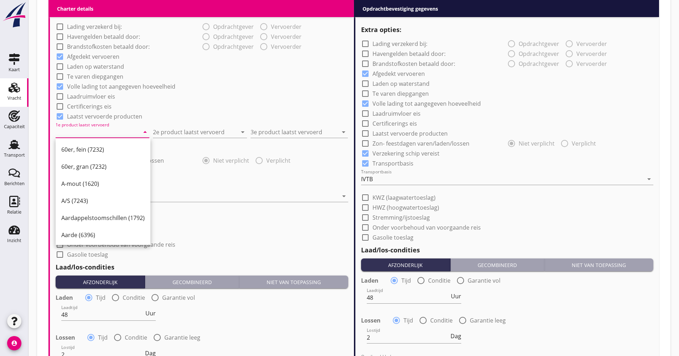
click at [64, 133] on input "1e product laatst vervoerd" at bounding box center [98, 131] width 84 height 11
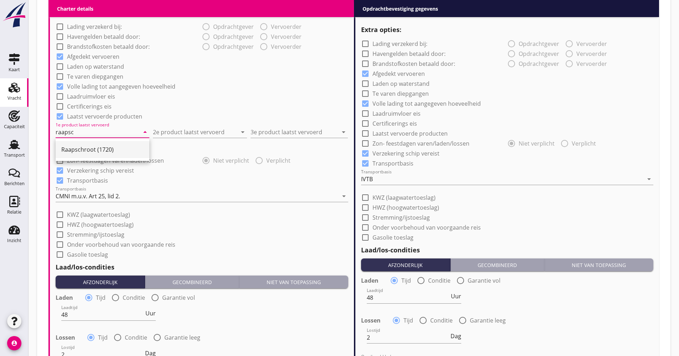
click at [82, 150] on div "Raapschroot (1720)" at bounding box center [102, 149] width 82 height 9
type input "Raapschroot (1720)"
click at [165, 127] on input "2e product laatst vervoerd" at bounding box center [195, 131] width 84 height 11
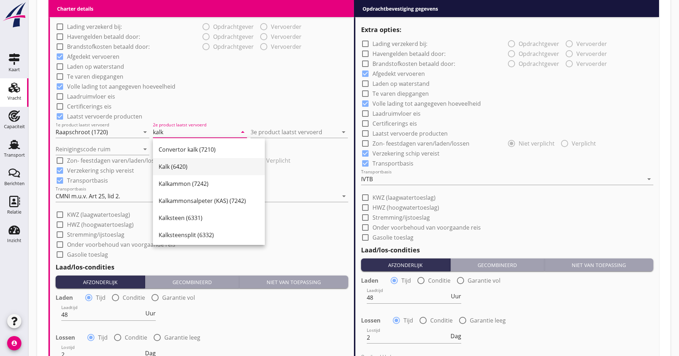
click at [170, 162] on div "Kalk (6420)" at bounding box center [209, 166] width 100 height 17
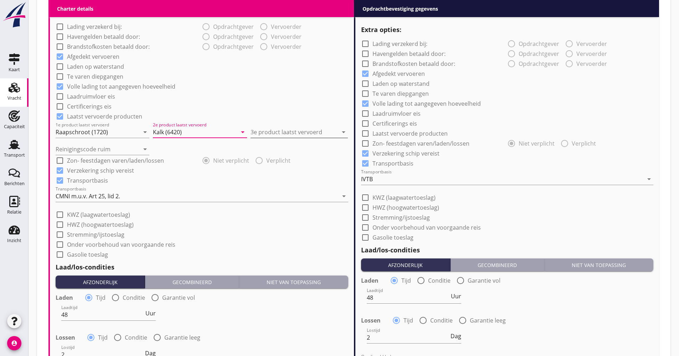
type input "Kalk (6420)"
click at [269, 138] on div "3e product laatst vervoerd arrow_drop_down" at bounding box center [298, 131] width 97 height 11
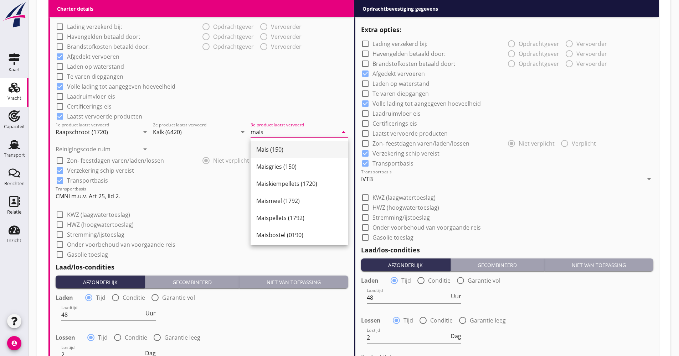
click at [274, 152] on div "Mais (150)" at bounding box center [299, 149] width 86 height 9
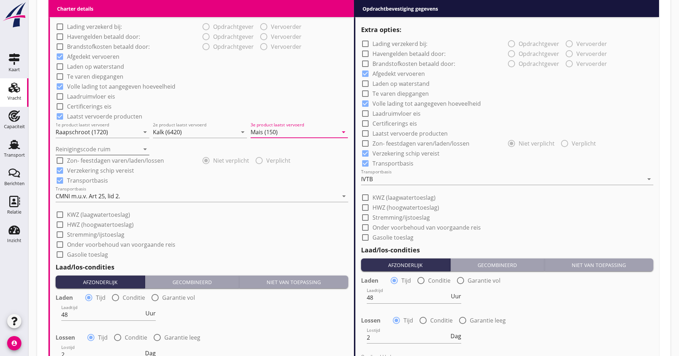
type input "Mais (150)"
click at [102, 152] on input "Reinigingscode ruim" at bounding box center [98, 149] width 84 height 11
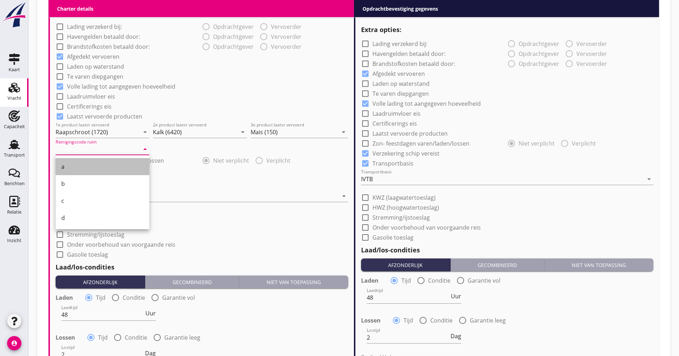
click at [76, 165] on div "a" at bounding box center [102, 166] width 82 height 9
type input "a"
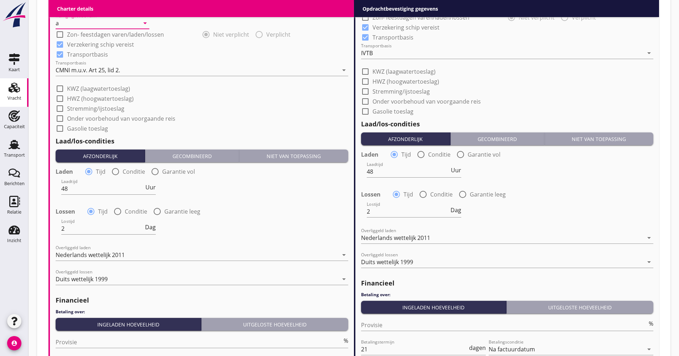
scroll to position [748, 0]
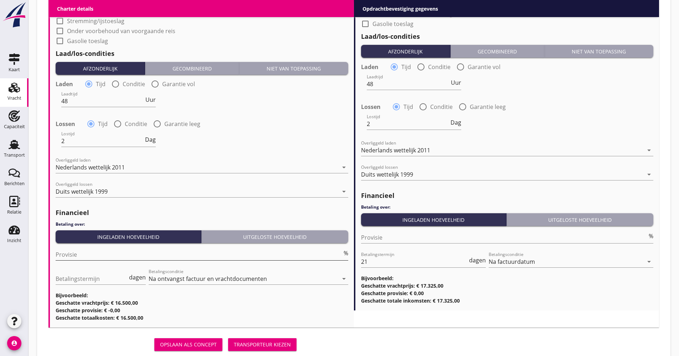
click at [84, 253] on input "Provisie" at bounding box center [199, 254] width 286 height 11
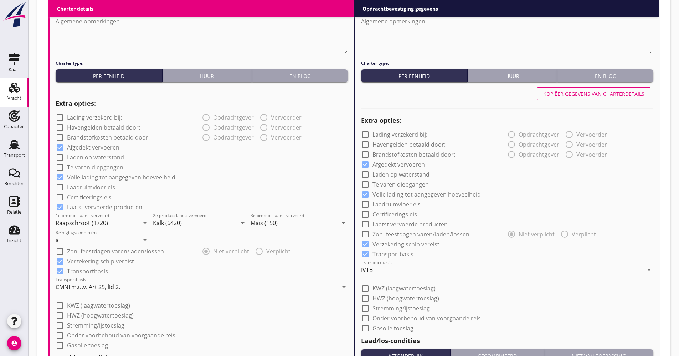
scroll to position [392, 0]
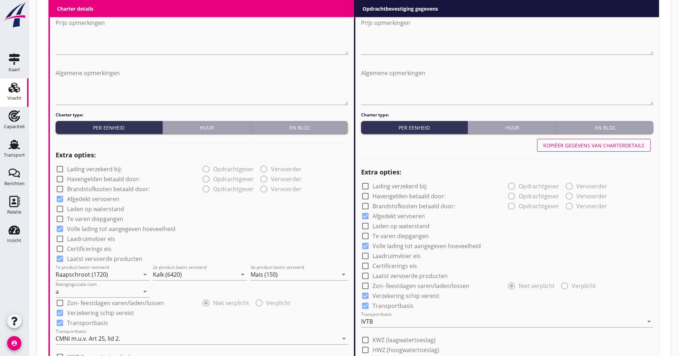
type input "5.00"
click at [611, 143] on div "Kopiëer gegevens van charterdetails" at bounding box center [593, 145] width 101 height 7
checkbox input "true"
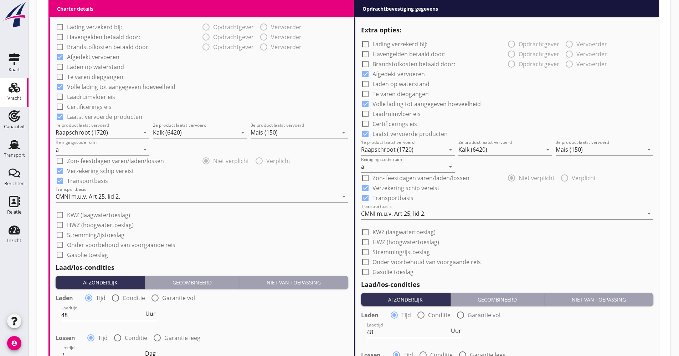
scroll to position [534, 0]
click at [430, 208] on div "CMNI m.u.v. Art 25, lid 2." at bounding box center [502, 213] width 283 height 11
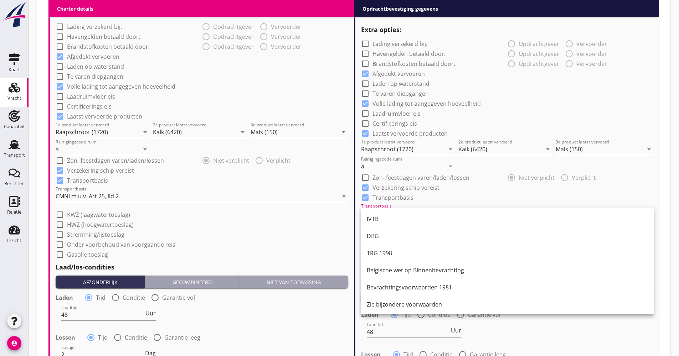
click at [419, 214] on div "IVTB" at bounding box center [507, 219] width 281 height 17
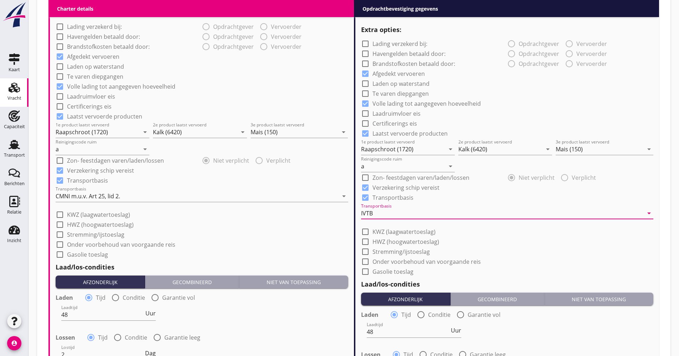
scroll to position [748, 0]
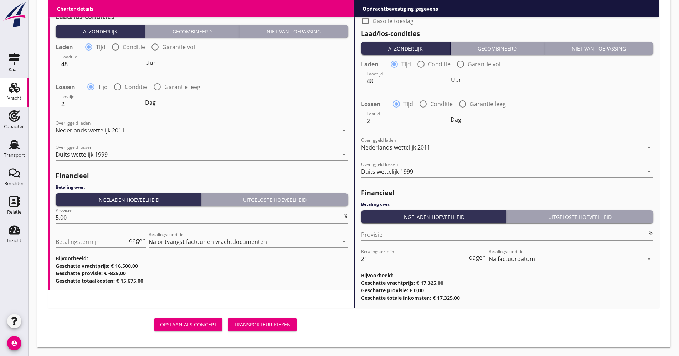
click at [276, 320] on button "Transporteur kiezen" at bounding box center [262, 325] width 68 height 13
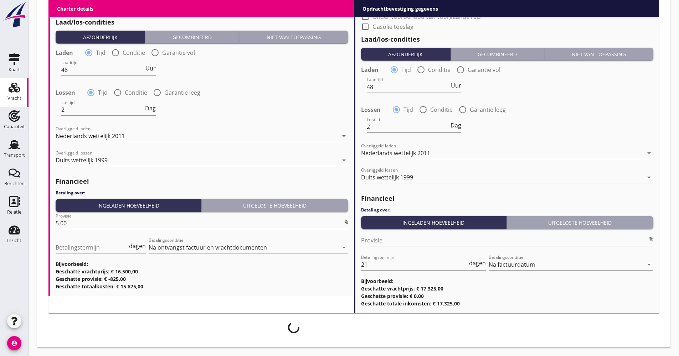
scroll to position [780, 0]
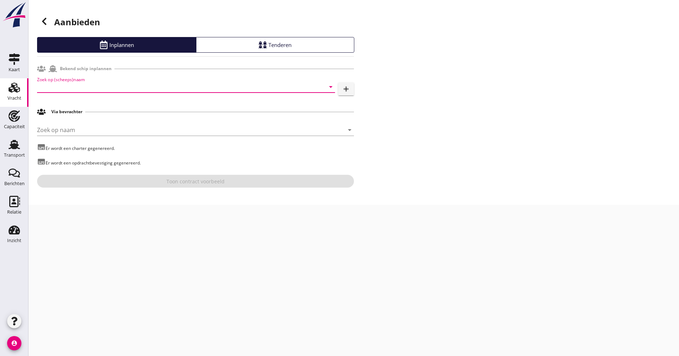
click at [83, 89] on input "Zoek op (scheeps)naam" at bounding box center [176, 86] width 278 height 11
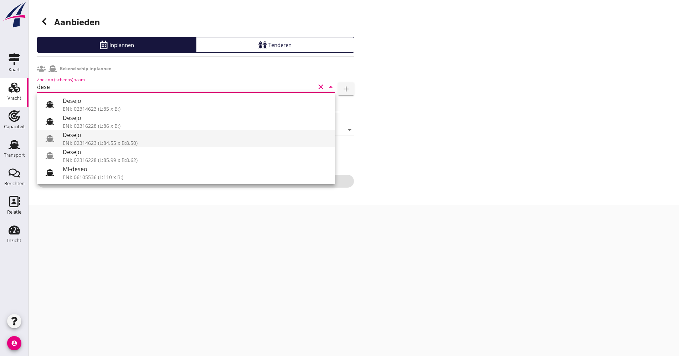
click at [88, 137] on div "Desejo" at bounding box center [196, 135] width 266 height 9
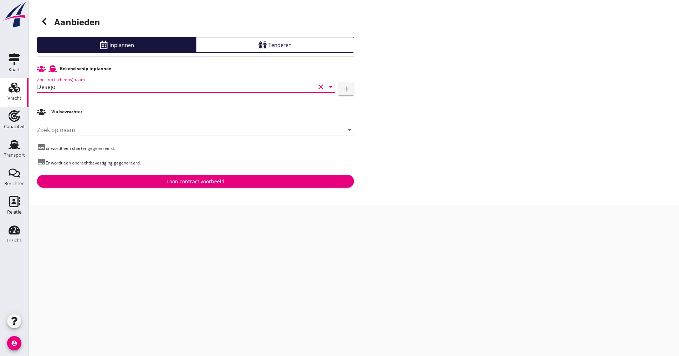
type input "Desejo"
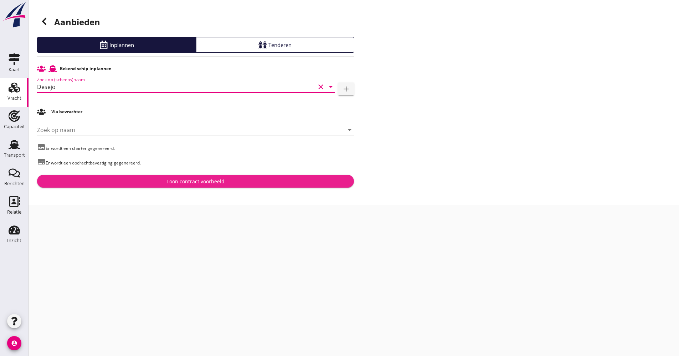
click at [176, 177] on button "Toon contract voorbeeld" at bounding box center [195, 181] width 317 height 13
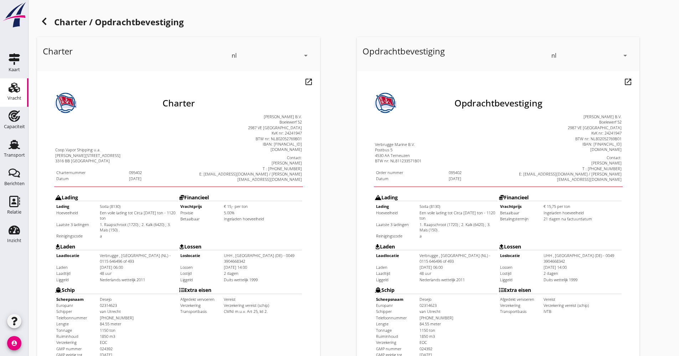
click at [42, 18] on icon at bounding box center [44, 21] width 9 height 9
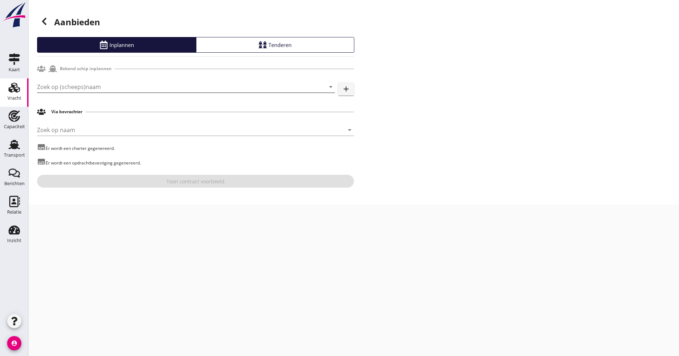
click at [73, 87] on input "Zoek op (scheeps)naam" at bounding box center [176, 86] width 278 height 11
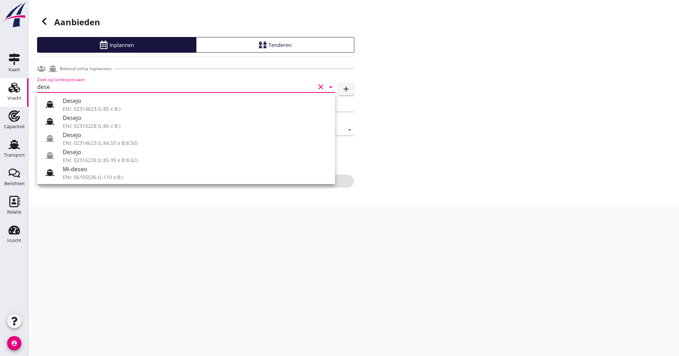
click at [76, 158] on div "ENI: 02316228 (L:85.99 x B:8.62)" at bounding box center [196, 159] width 266 height 7
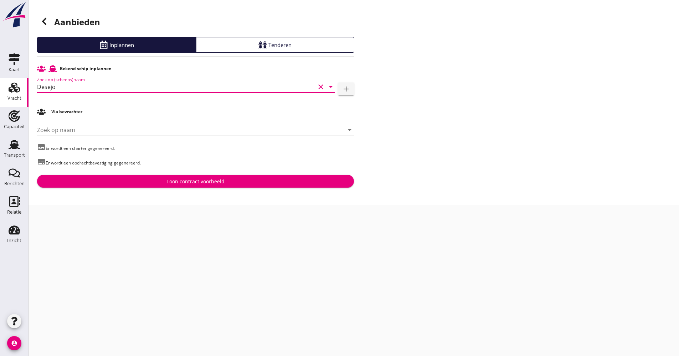
type input "Desejo"
click at [166, 186] on button "Toon contract voorbeeld" at bounding box center [195, 181] width 317 height 13
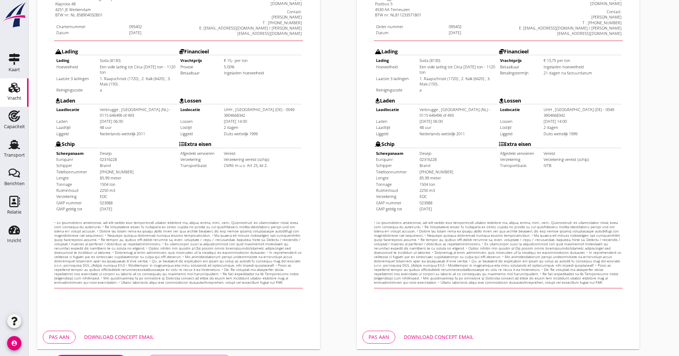
scroll to position [171, 0]
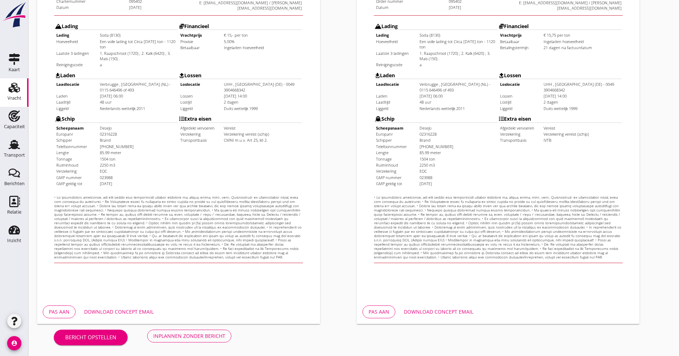
click at [457, 309] on div "Download concept email" at bounding box center [438, 311] width 69 height 7
drag, startPoint x: 123, startPoint y: 308, endPoint x: 133, endPoint y: 306, distance: 9.4
click at [123, 308] on button "Download concept email" at bounding box center [118, 312] width 81 height 13
click at [184, 330] on button "Inplannen zonder bericht" at bounding box center [189, 336] width 84 height 13
